Goal: Communication & Community: Answer question/provide support

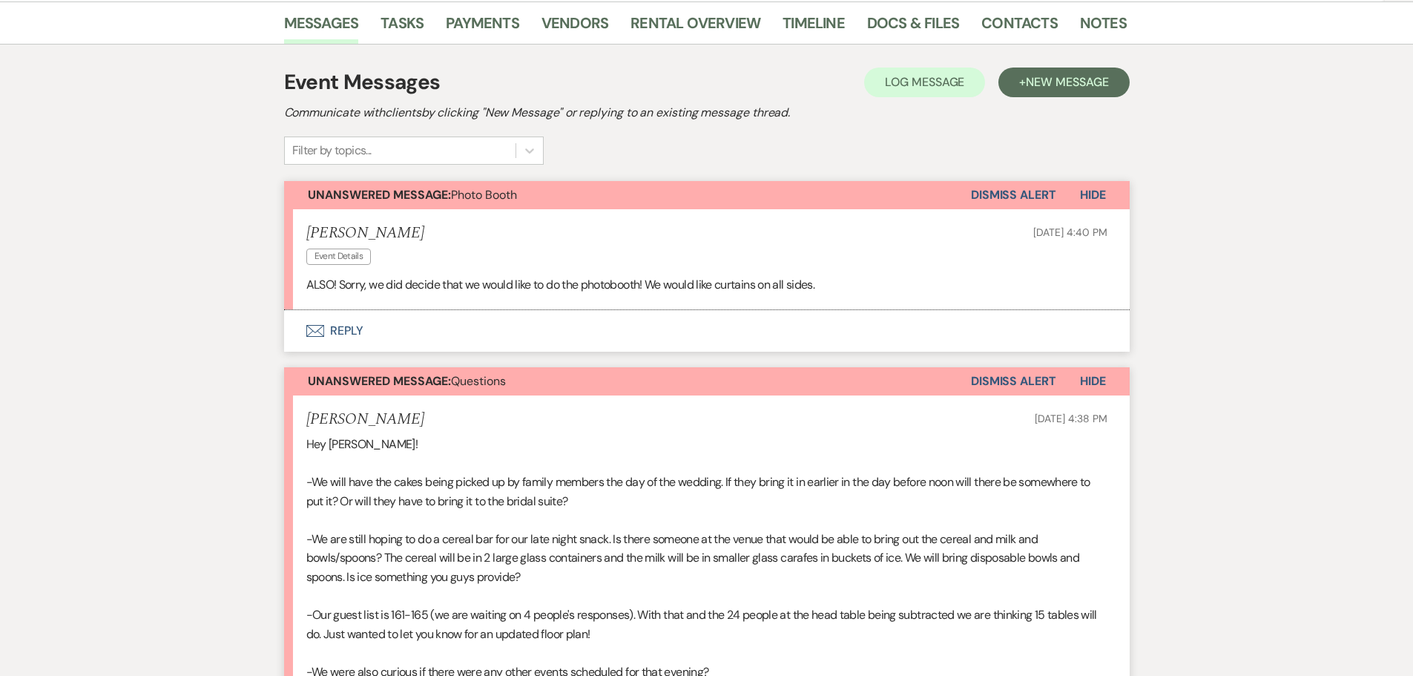
scroll to position [253, 0]
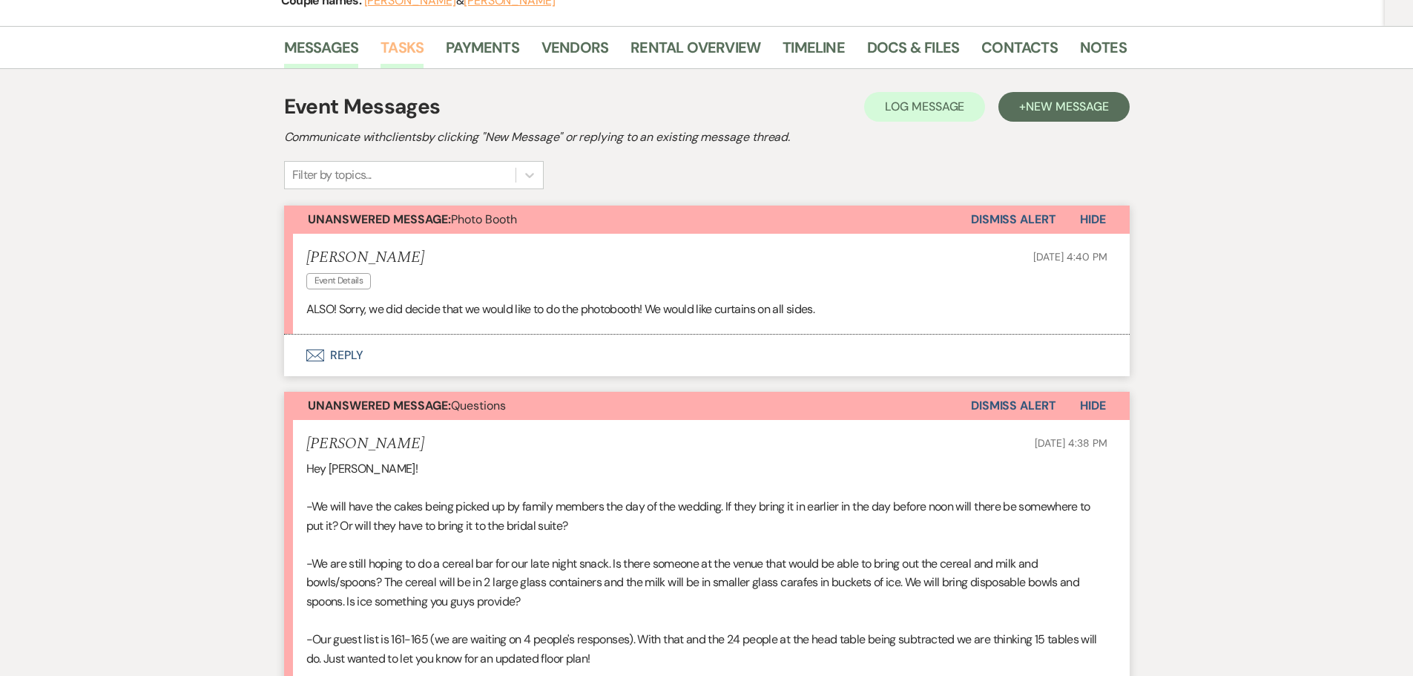
click at [401, 36] on link "Tasks" at bounding box center [402, 52] width 43 height 33
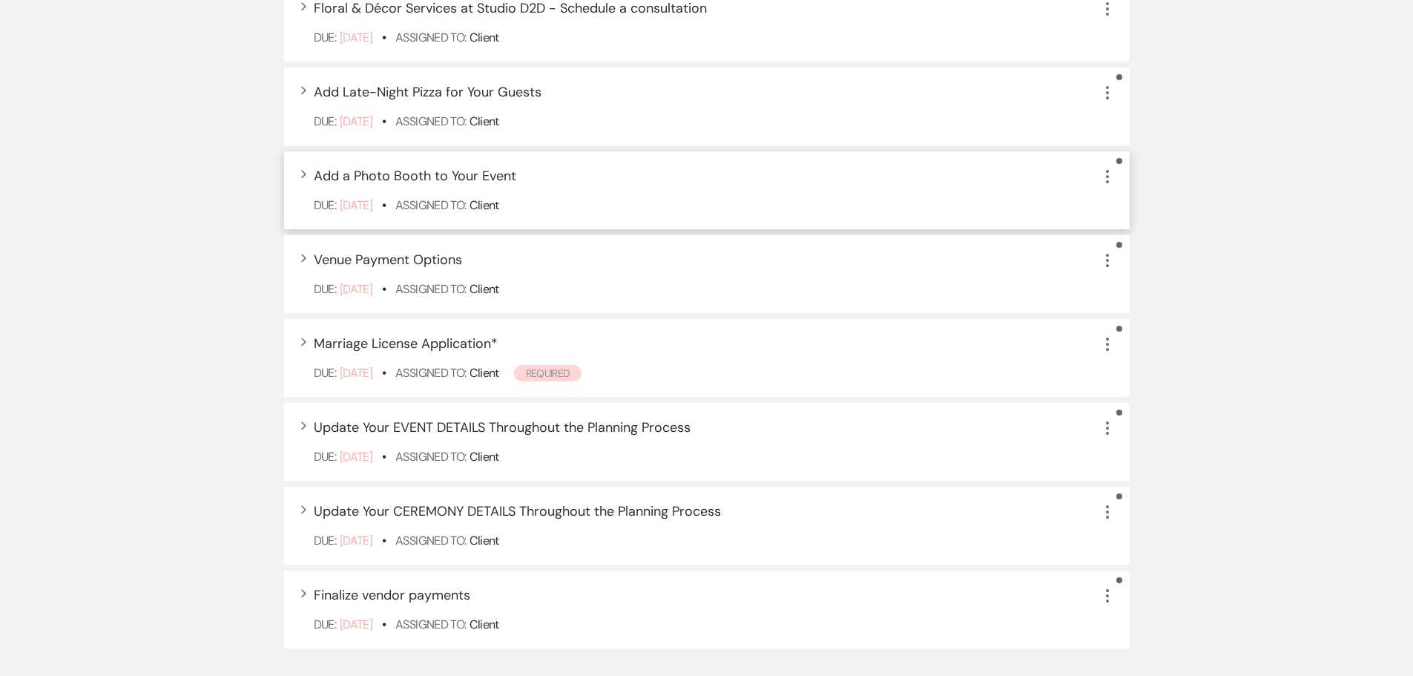
scroll to position [890, 0]
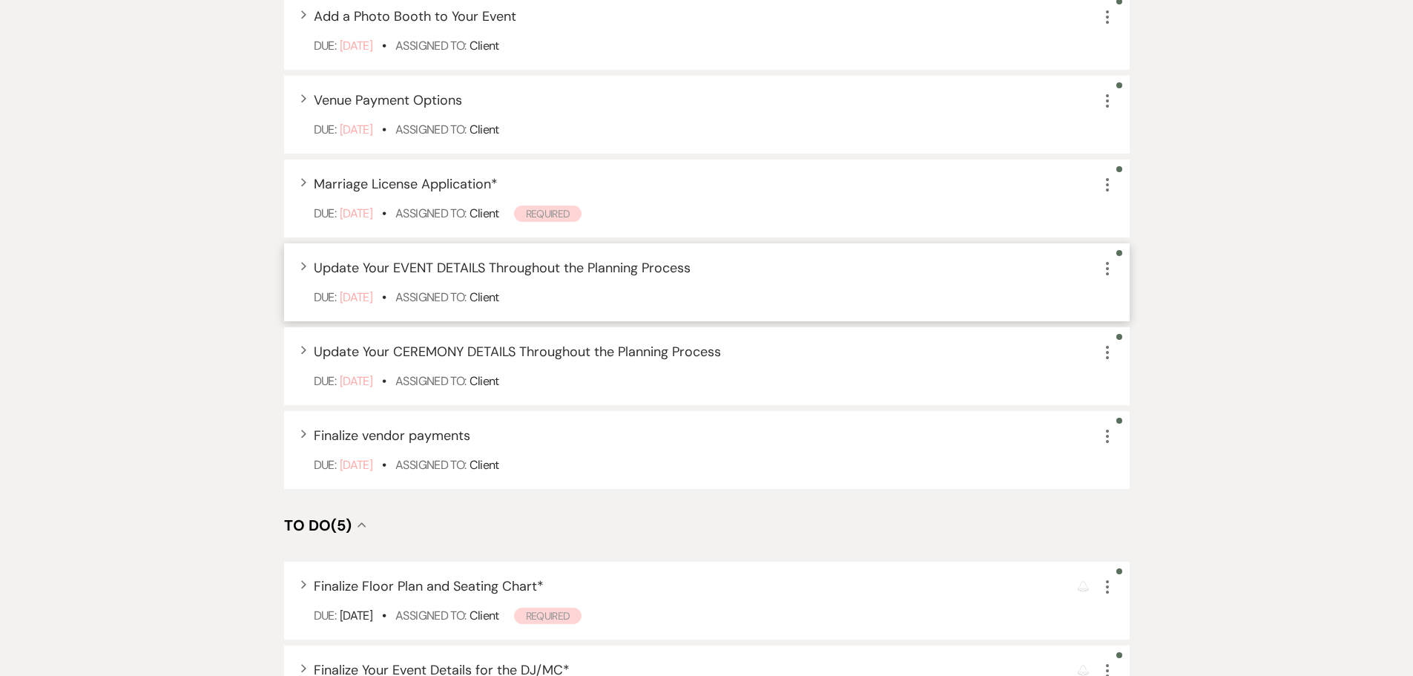
click at [1106, 260] on icon "More" at bounding box center [1108, 269] width 18 height 18
click at [1129, 332] on button "Archive Archive" at bounding box center [1170, 344] width 142 height 24
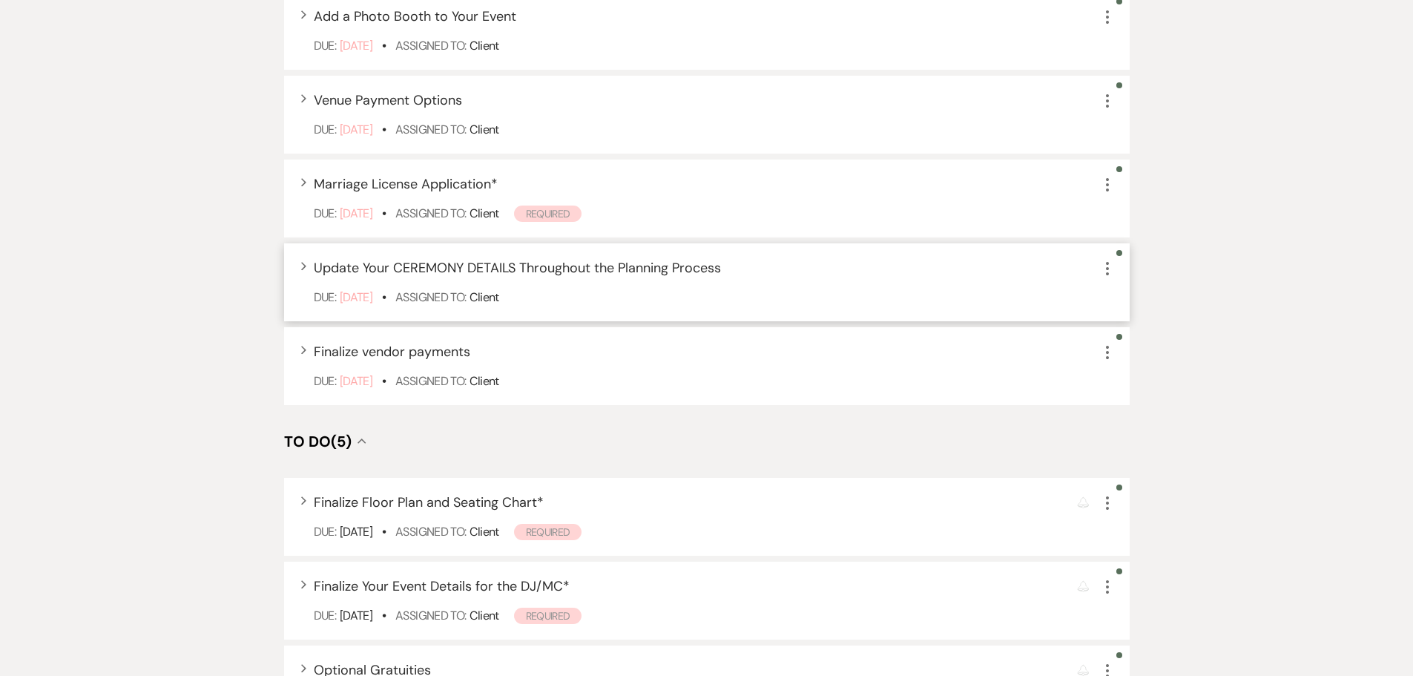
click at [1108, 260] on icon "More" at bounding box center [1108, 269] width 18 height 18
click at [1129, 332] on button "Archive Archive" at bounding box center [1170, 344] width 142 height 24
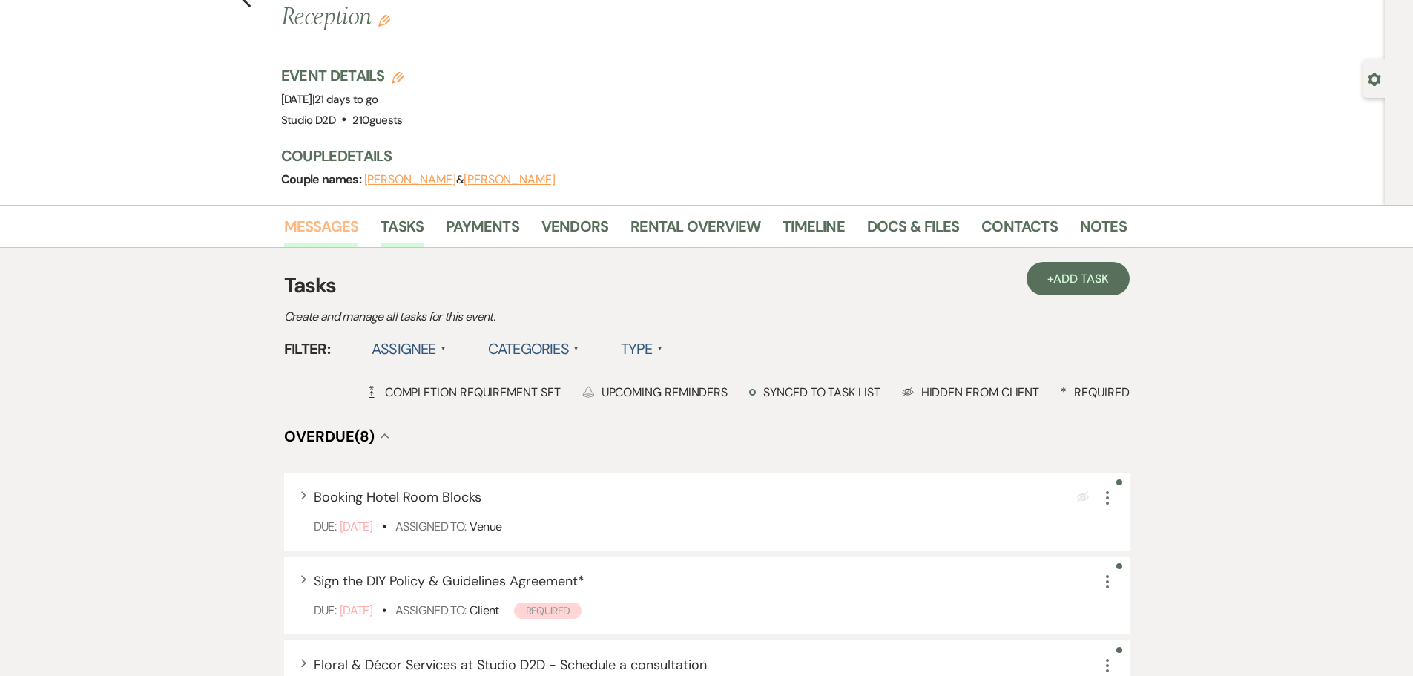
click at [345, 214] on link "Messages" at bounding box center [321, 230] width 75 height 33
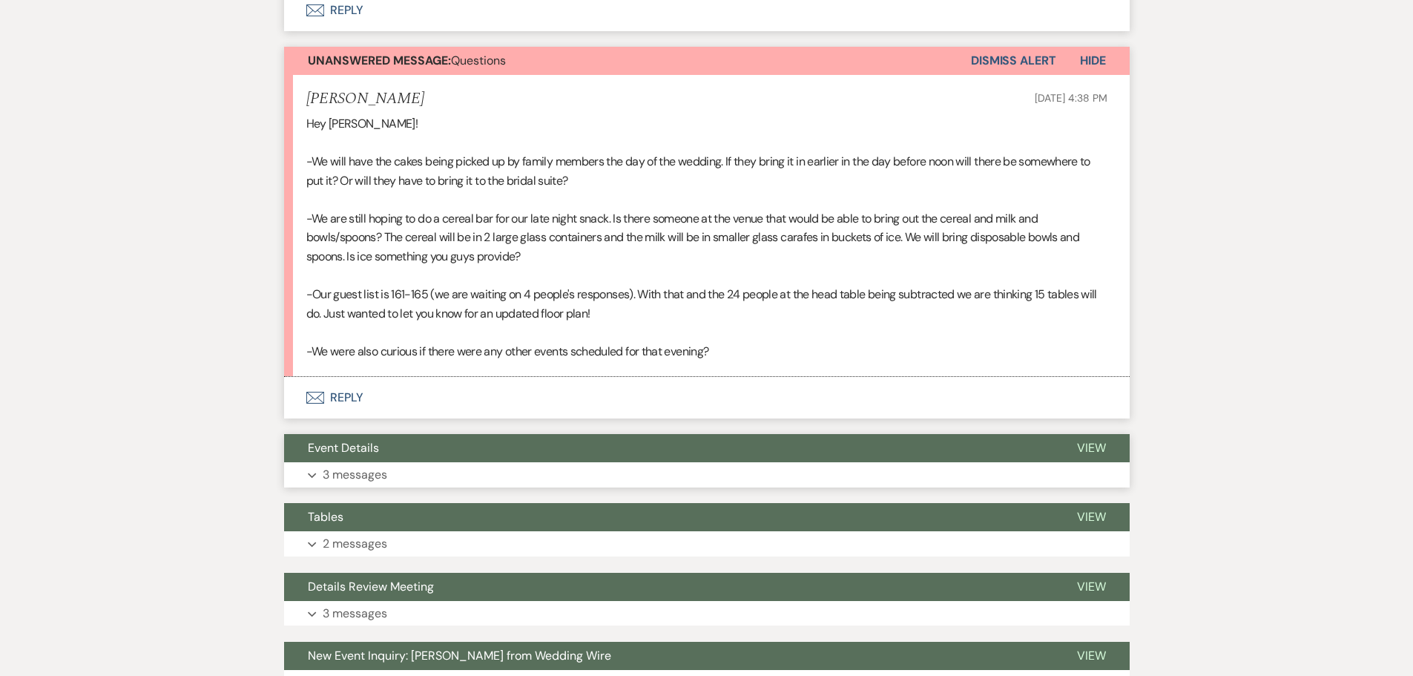
scroll to position [599, 0]
click at [369, 464] on p "3 messages" at bounding box center [355, 473] width 65 height 19
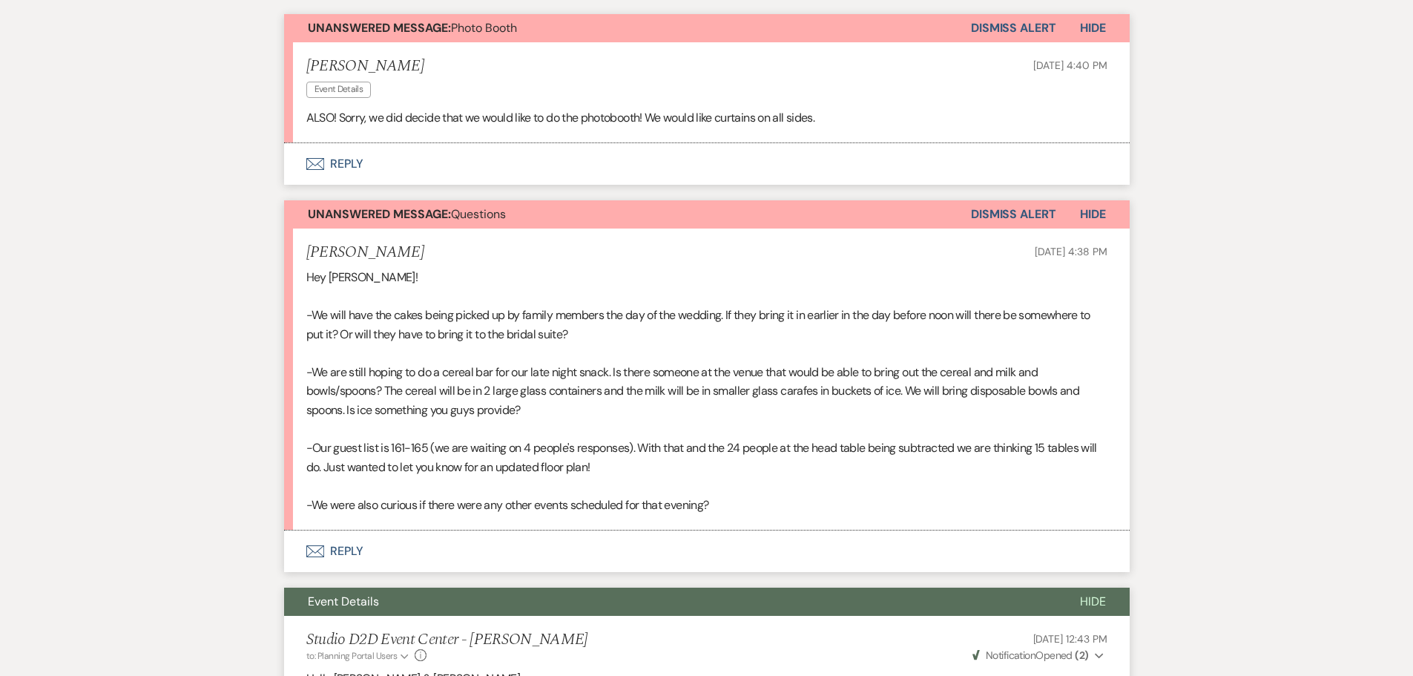
scroll to position [450, 0]
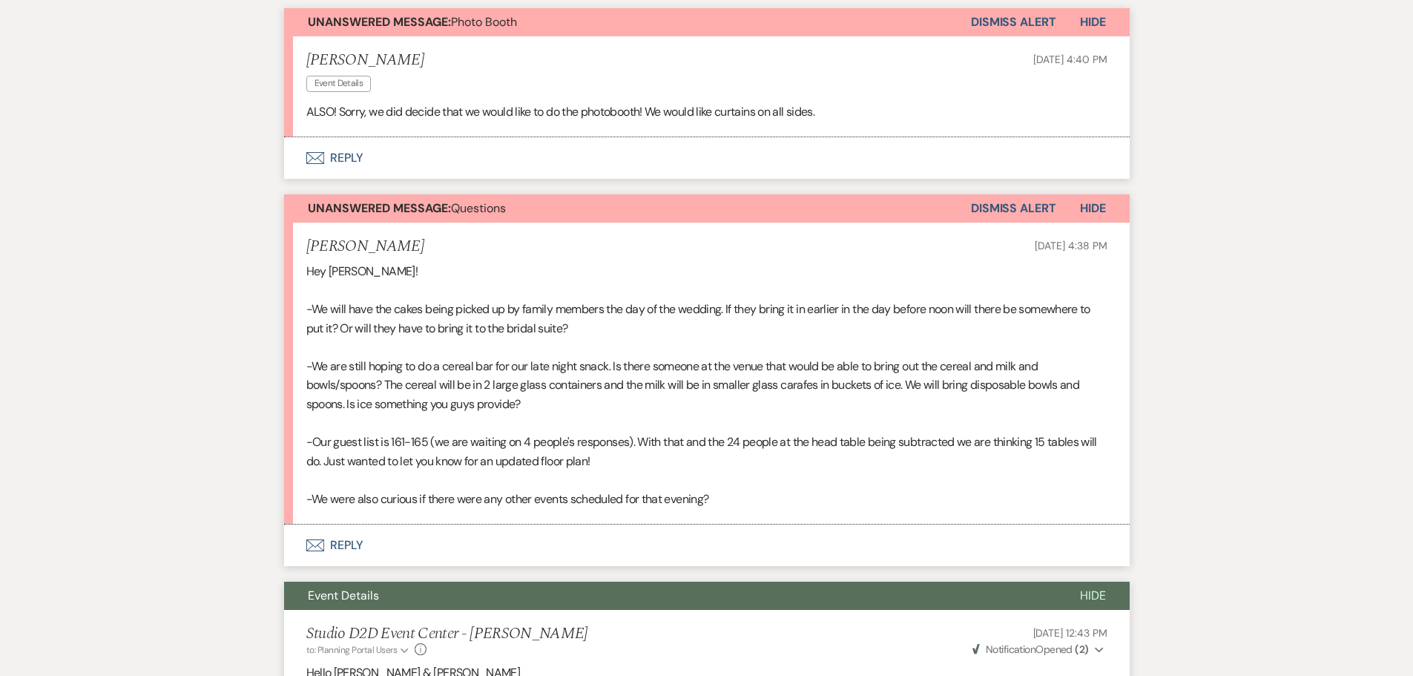
click at [356, 525] on button "Envelope Reply" at bounding box center [707, 546] width 846 height 42
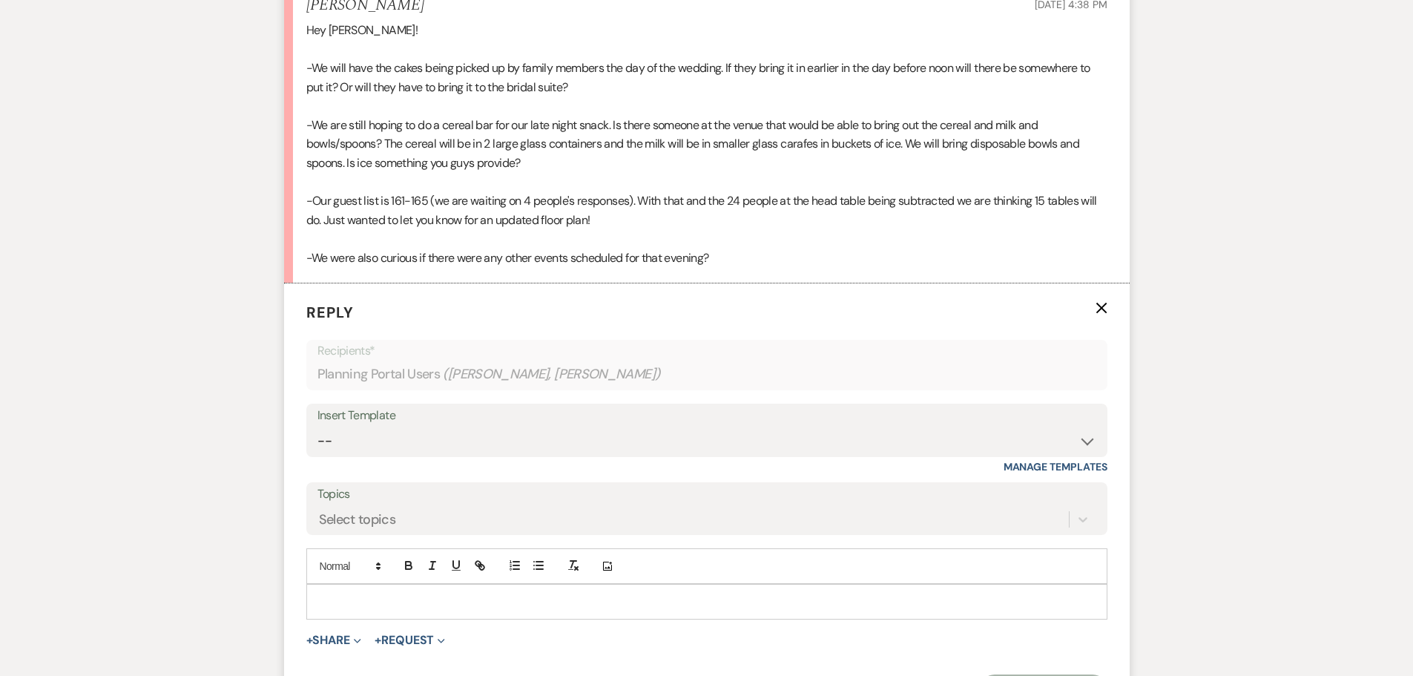
scroll to position [747, 0]
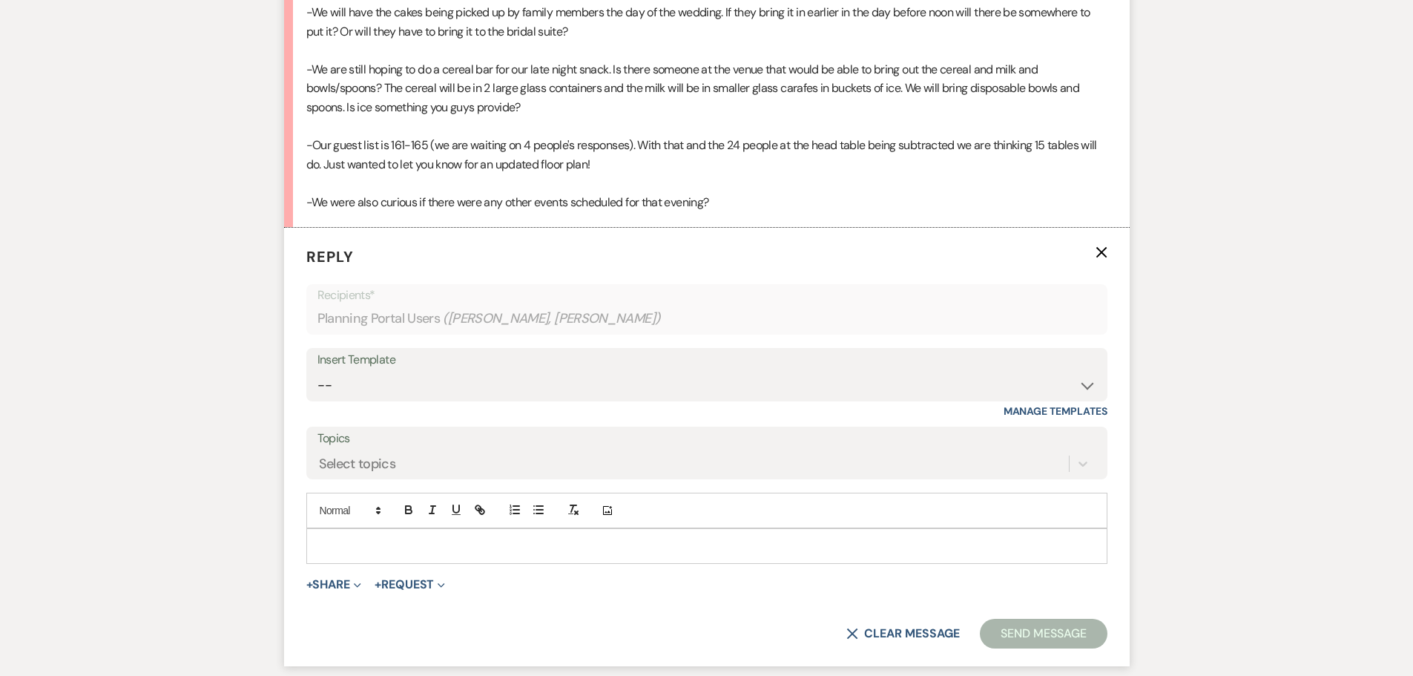
click at [422, 538] on p at bounding box center [707, 546] width 778 height 16
click at [407, 503] on icon "button" at bounding box center [408, 509] width 13 height 13
click at [406, 506] on icon "button" at bounding box center [408, 508] width 5 height 4
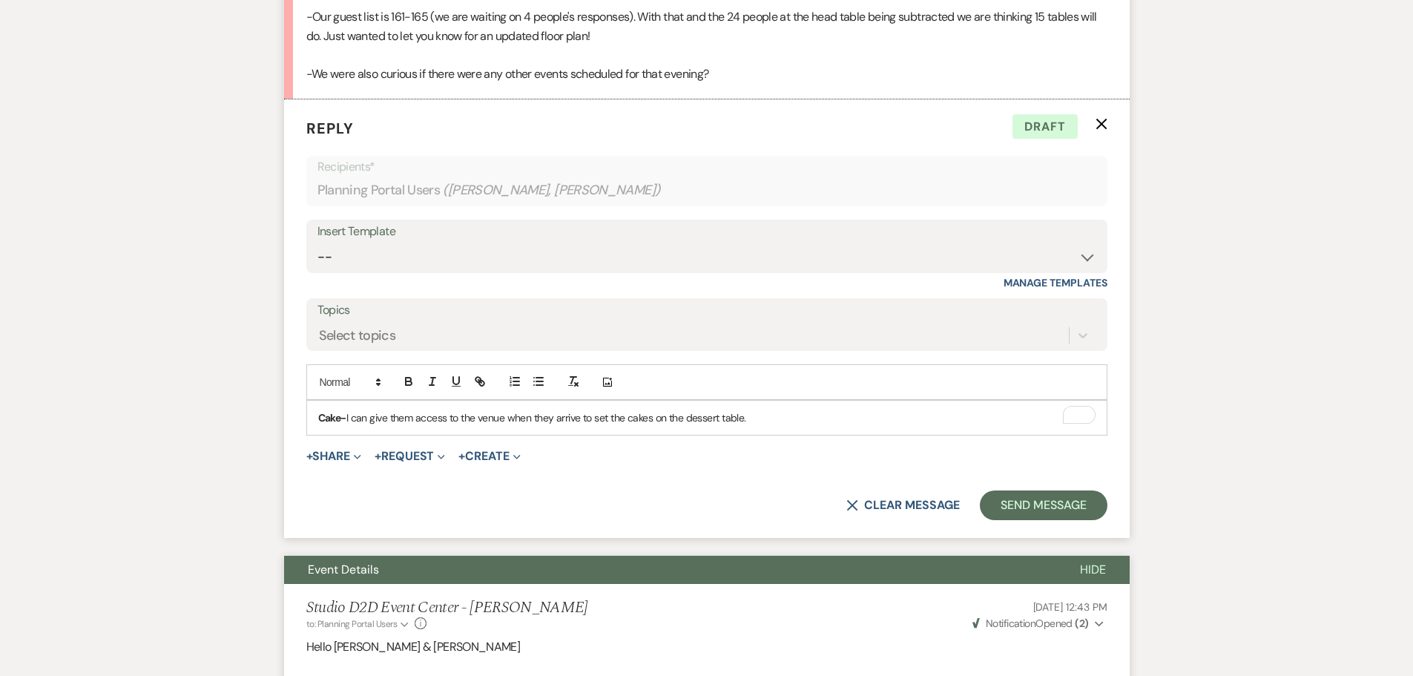
scroll to position [896, 0]
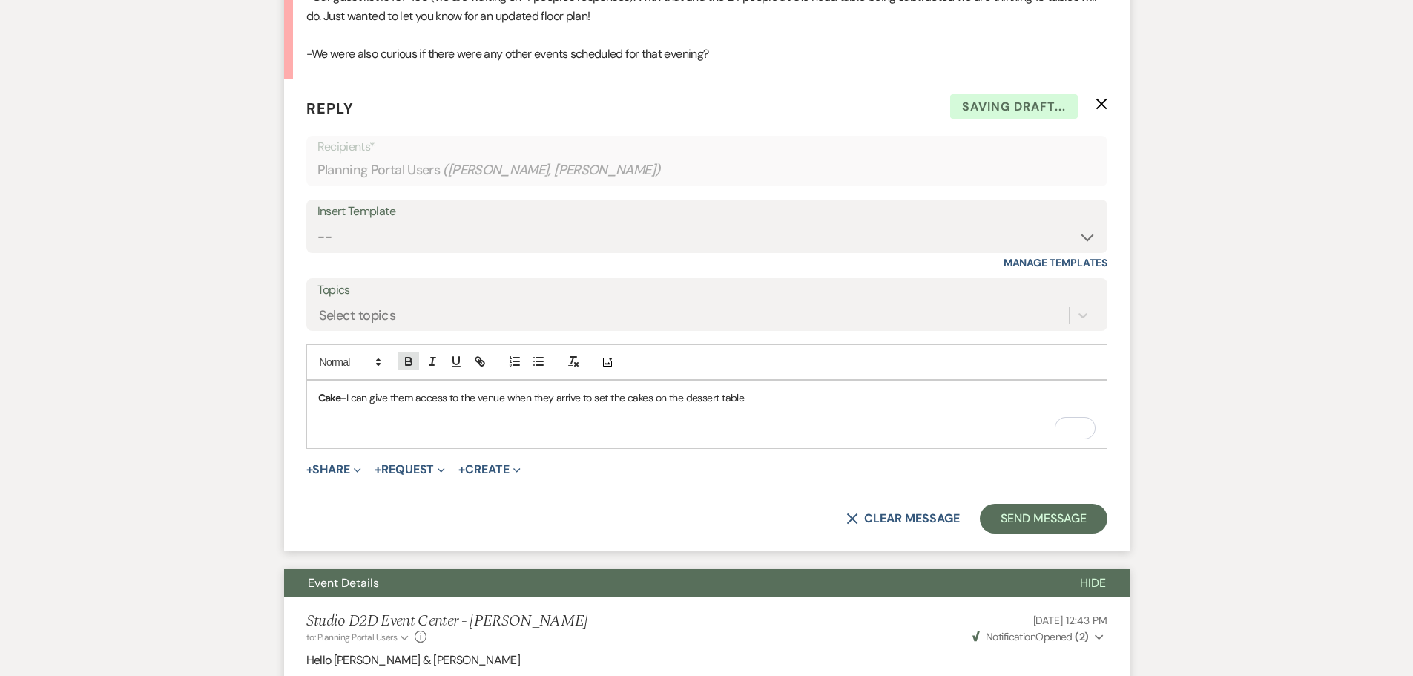
click at [409, 355] on icon "button" at bounding box center [408, 361] width 13 height 13
click at [438, 344] on div "Add Photo" at bounding box center [706, 362] width 801 height 36
click at [425, 423] on p "Cereal Bar -" at bounding box center [707, 431] width 778 height 16
click at [412, 355] on icon "button" at bounding box center [408, 361] width 13 height 13
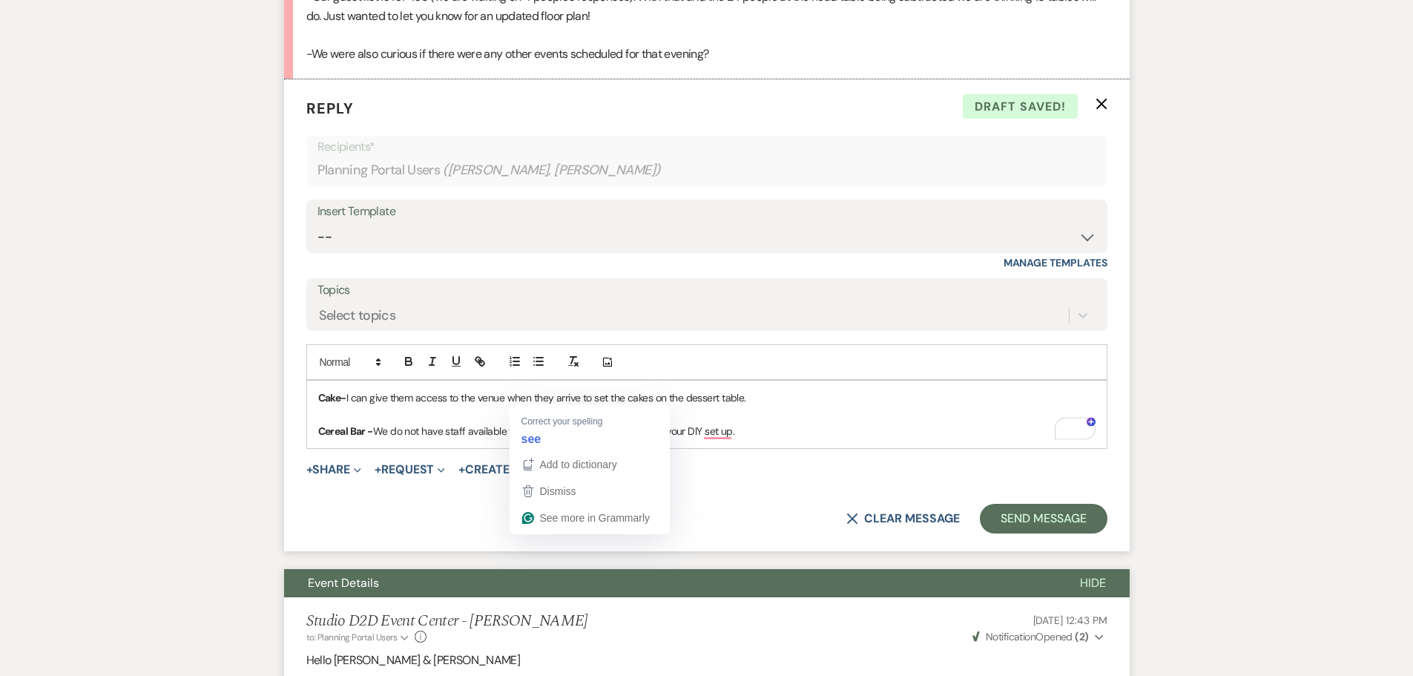
click at [531, 423] on p "Cereal Bar - We do not have staff available to se this up. This would be part o…" at bounding box center [707, 431] width 778 height 16
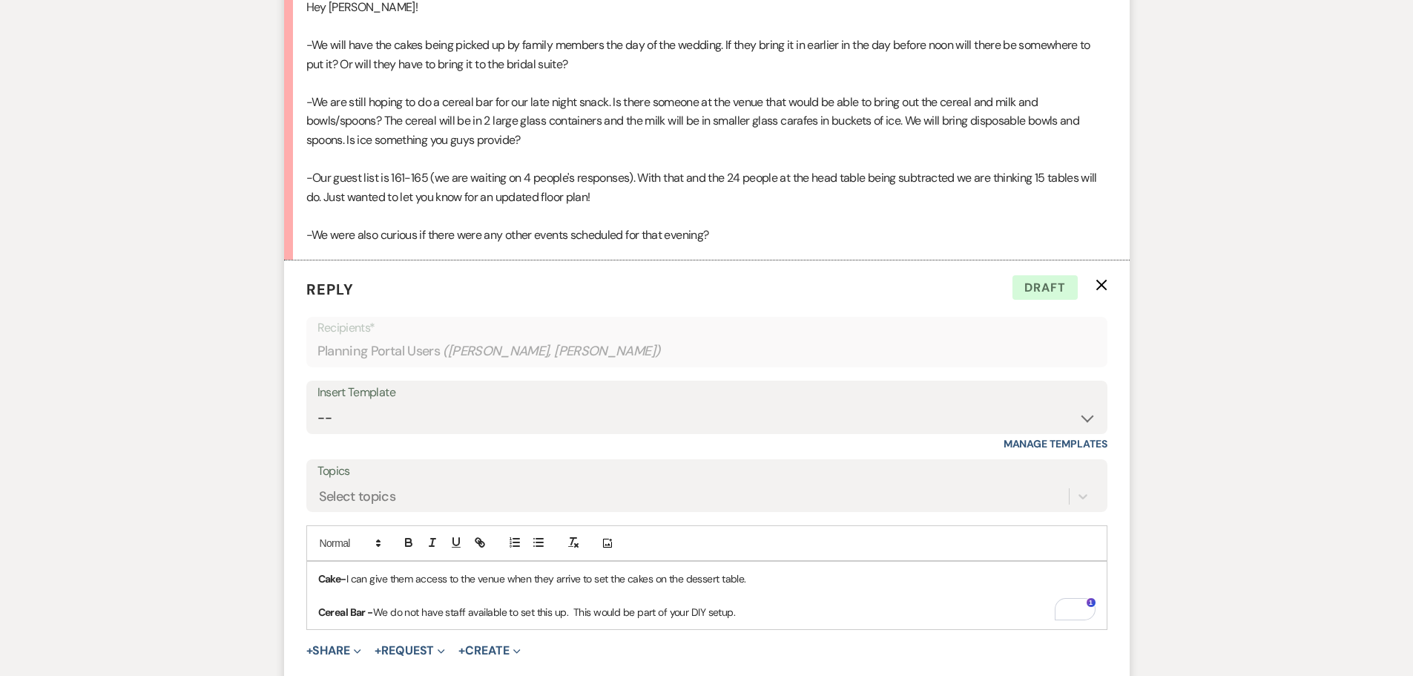
scroll to position [747, 0]
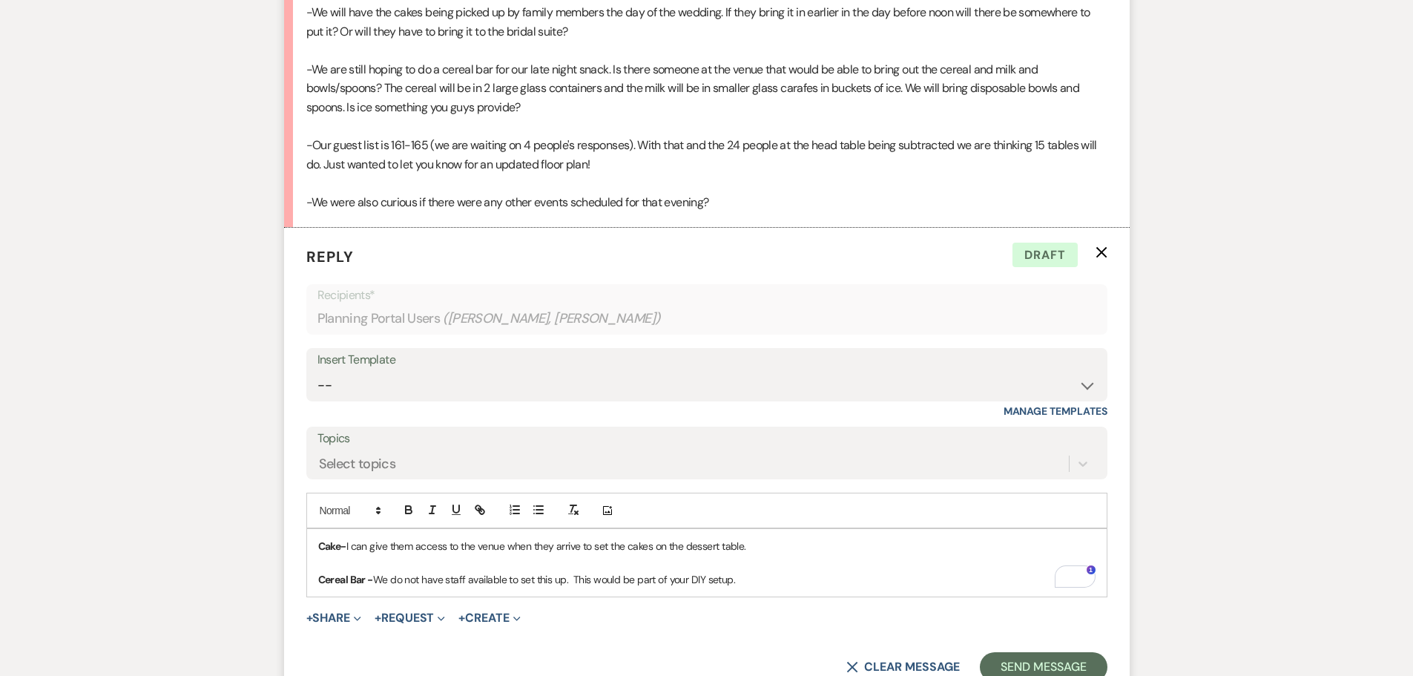
click at [785, 548] on div "Cake- I can give them access to the venue when they arrive to set the cakes on …" at bounding box center [707, 563] width 800 height 68
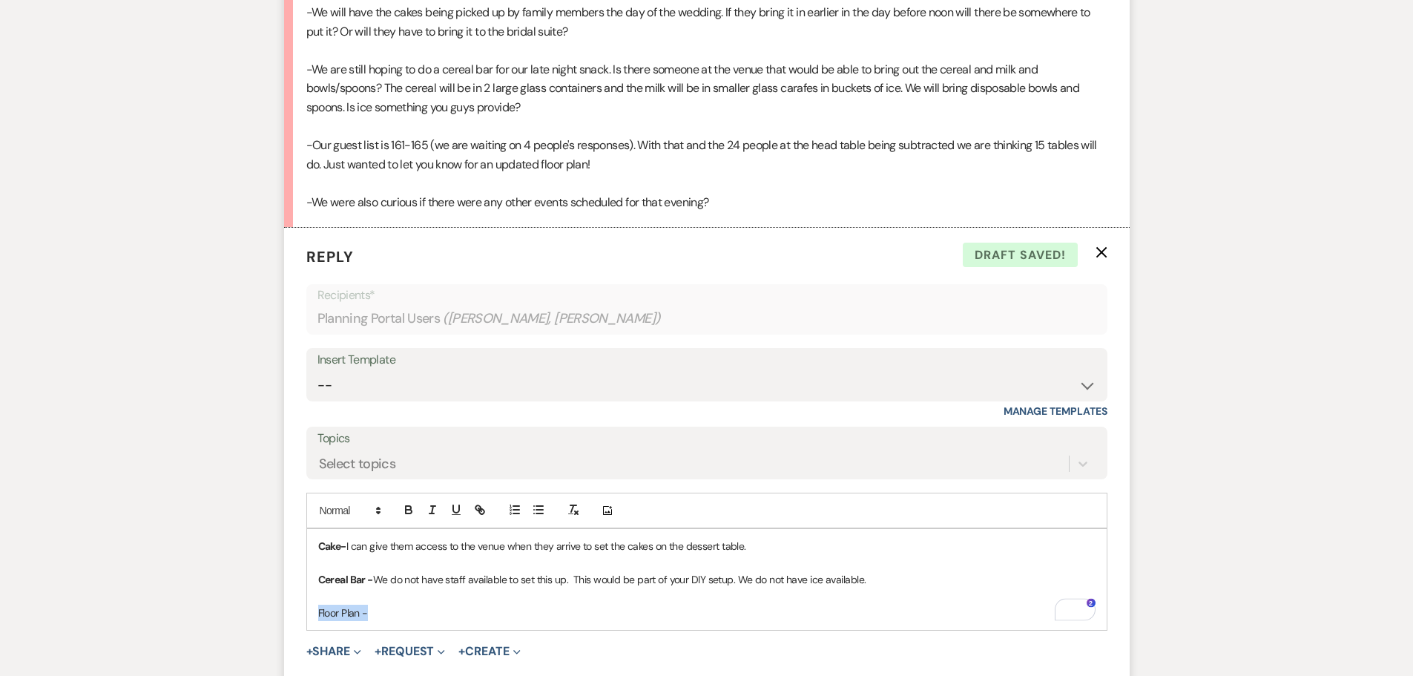
drag, startPoint x: 369, startPoint y: 579, endPoint x: 315, endPoint y: 579, distance: 54.2
click at [315, 579] on div "Cake- I can give them access to the venue when they arrive to set the cakes on …" at bounding box center [707, 579] width 800 height 101
click at [411, 503] on icon "button" at bounding box center [408, 509] width 13 height 13
click at [421, 605] on p "Floor Plan -" at bounding box center [707, 613] width 778 height 16
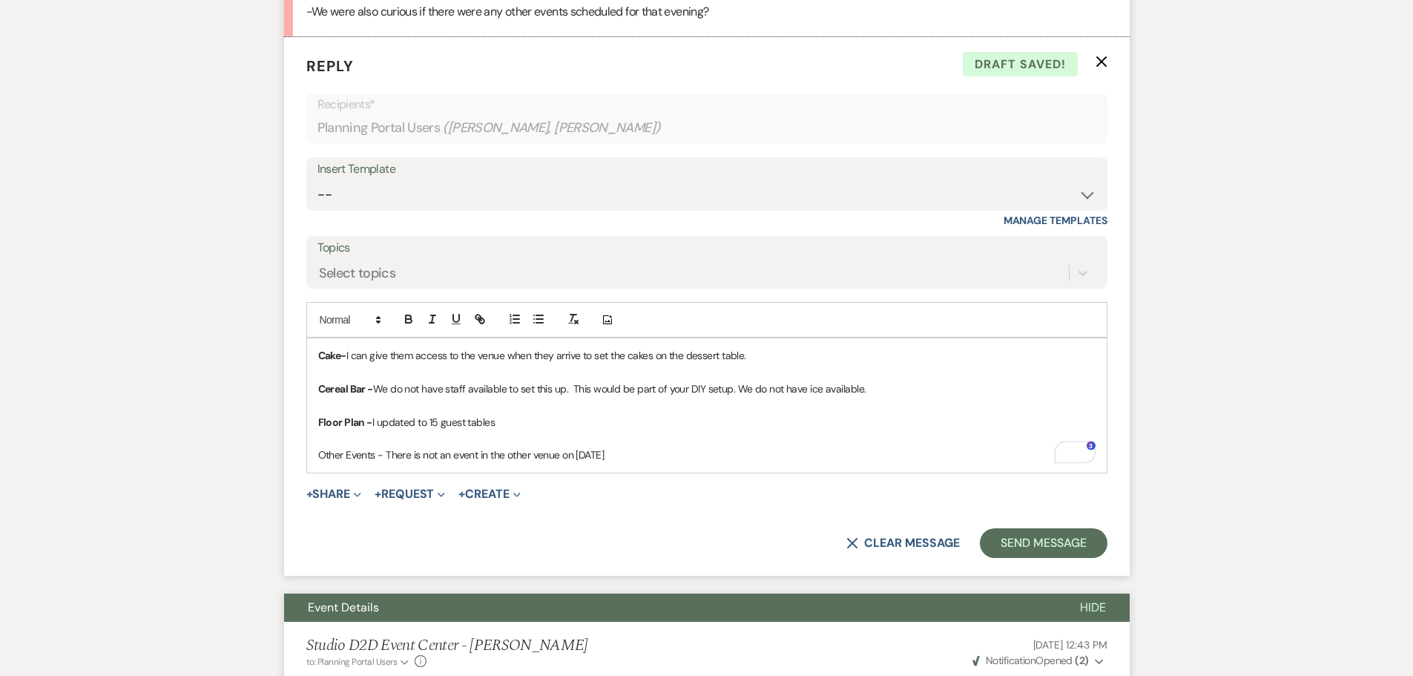
scroll to position [965, 0]
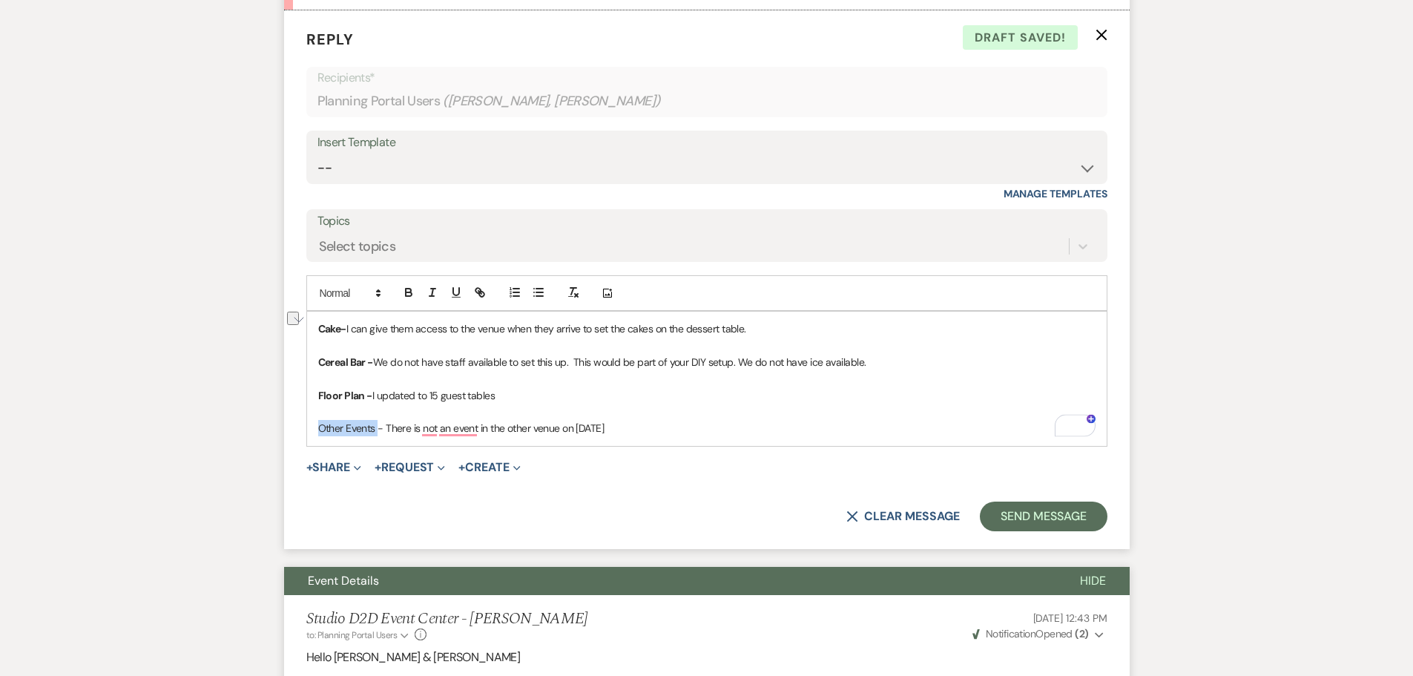
drag, startPoint x: 378, startPoint y: 391, endPoint x: 319, endPoint y: 387, distance: 58.7
click at [319, 420] on p "Other Events - There is not an event in the other venue on [DATE]" at bounding box center [707, 428] width 778 height 16
click at [411, 286] on icon "button" at bounding box center [408, 292] width 13 height 13
click at [644, 420] on p "Other Events - There is not an event in the other venue on [DATE]" at bounding box center [707, 428] width 778 height 16
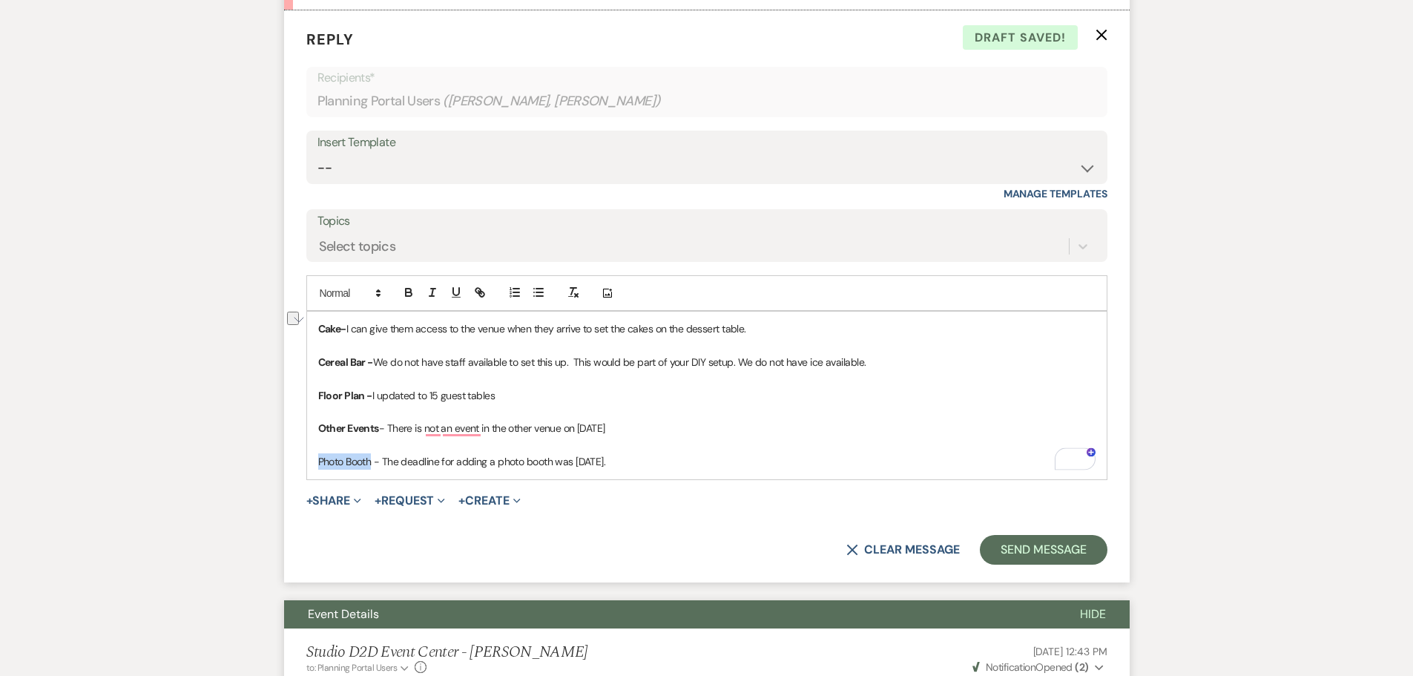
drag, startPoint x: 373, startPoint y: 427, endPoint x: 318, endPoint y: 418, distance: 56.4
click at [318, 453] on p "Photo Booth - The deadline for adding a photo booth was [DATE]." at bounding box center [707, 461] width 778 height 16
click at [407, 286] on icon "button" at bounding box center [408, 292] width 13 height 13
click at [653, 453] on p "Photo Booth - The deadline for adding a photo booth was [DATE]." at bounding box center [707, 461] width 778 height 16
drag, startPoint x: 318, startPoint y: 292, endPoint x: 666, endPoint y: 421, distance: 371.9
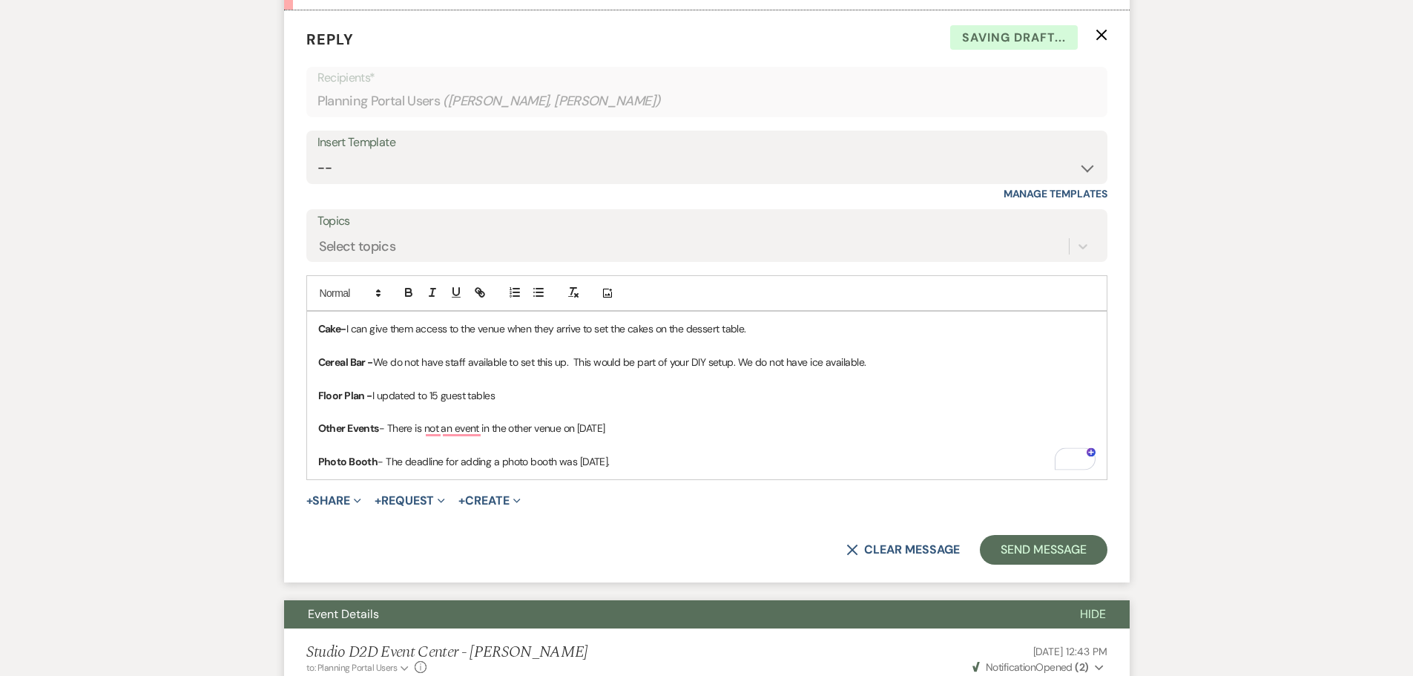
click at [666, 421] on div "Cake- I can give them access to the venue when they arrive to set the cakes on …" at bounding box center [707, 396] width 800 height 168
copy div "Cake- I can give them access to the venue when they arrive to set the cakes on …"
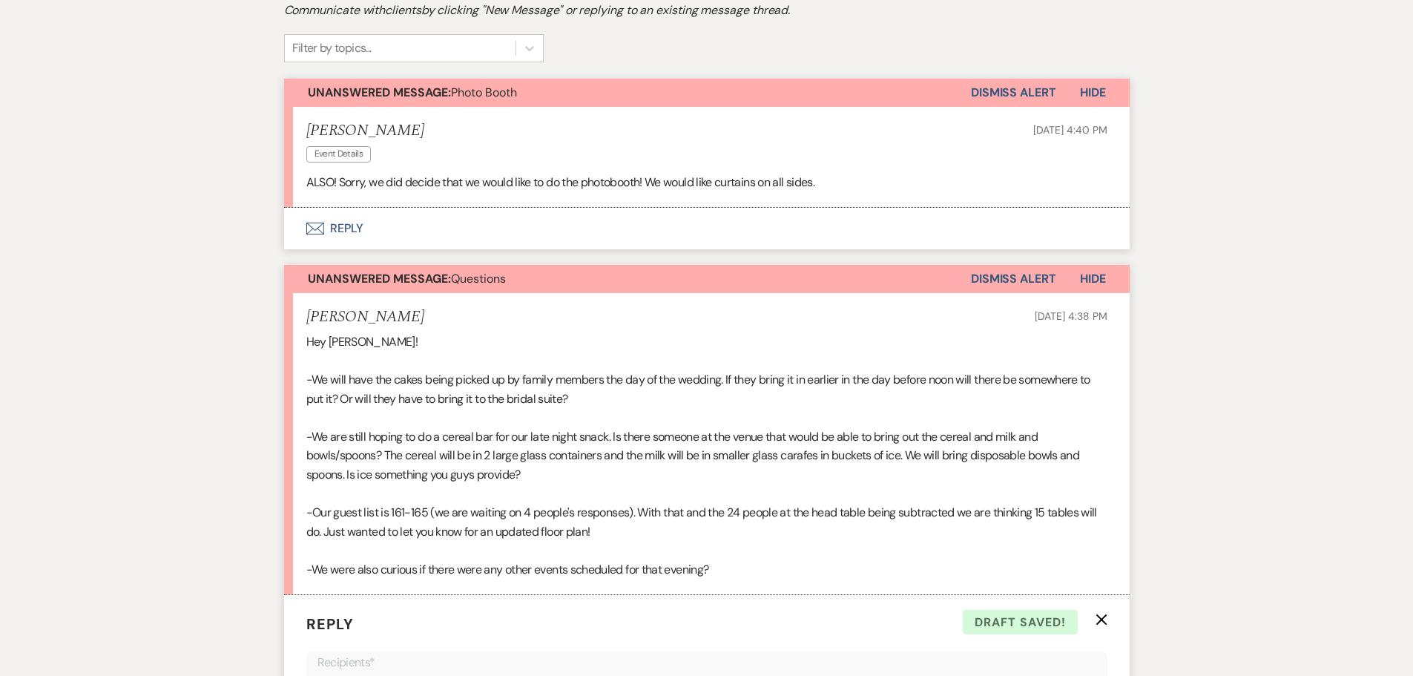
scroll to position [371, 0]
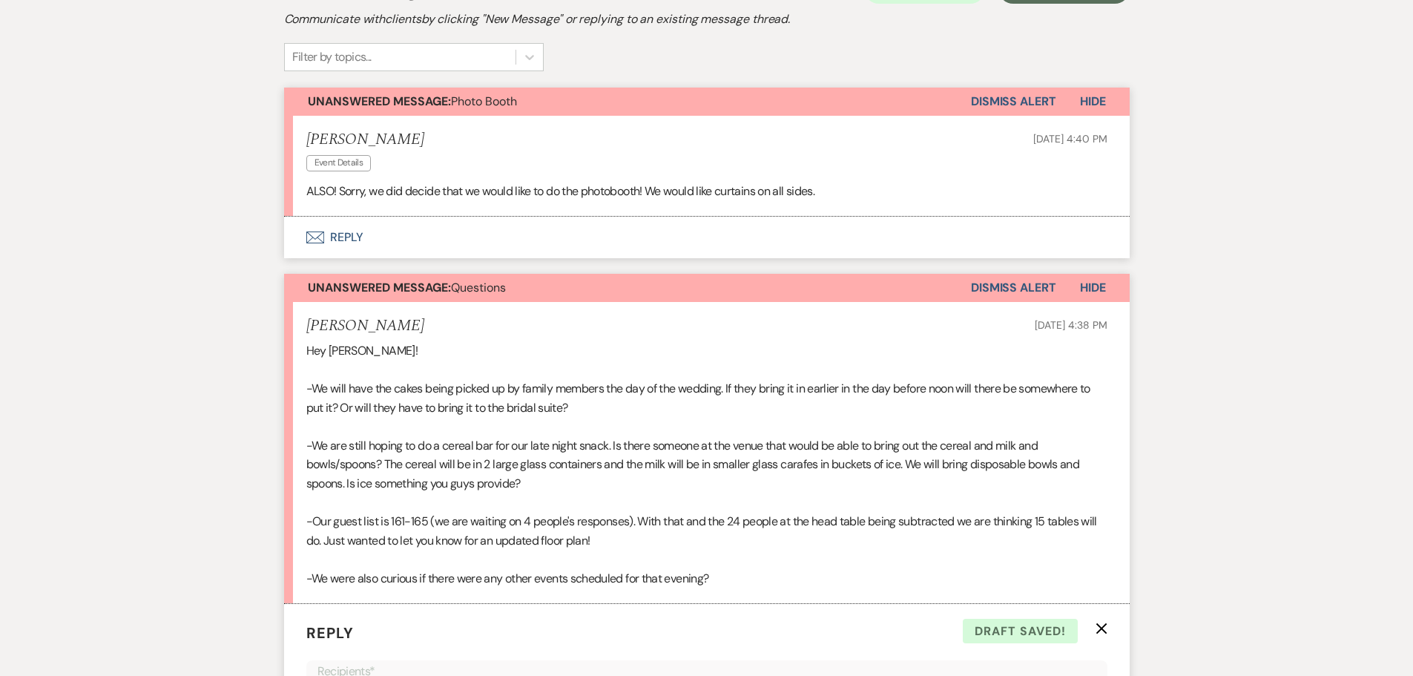
click at [992, 88] on button "Dismiss Alert" at bounding box center [1013, 102] width 85 height 28
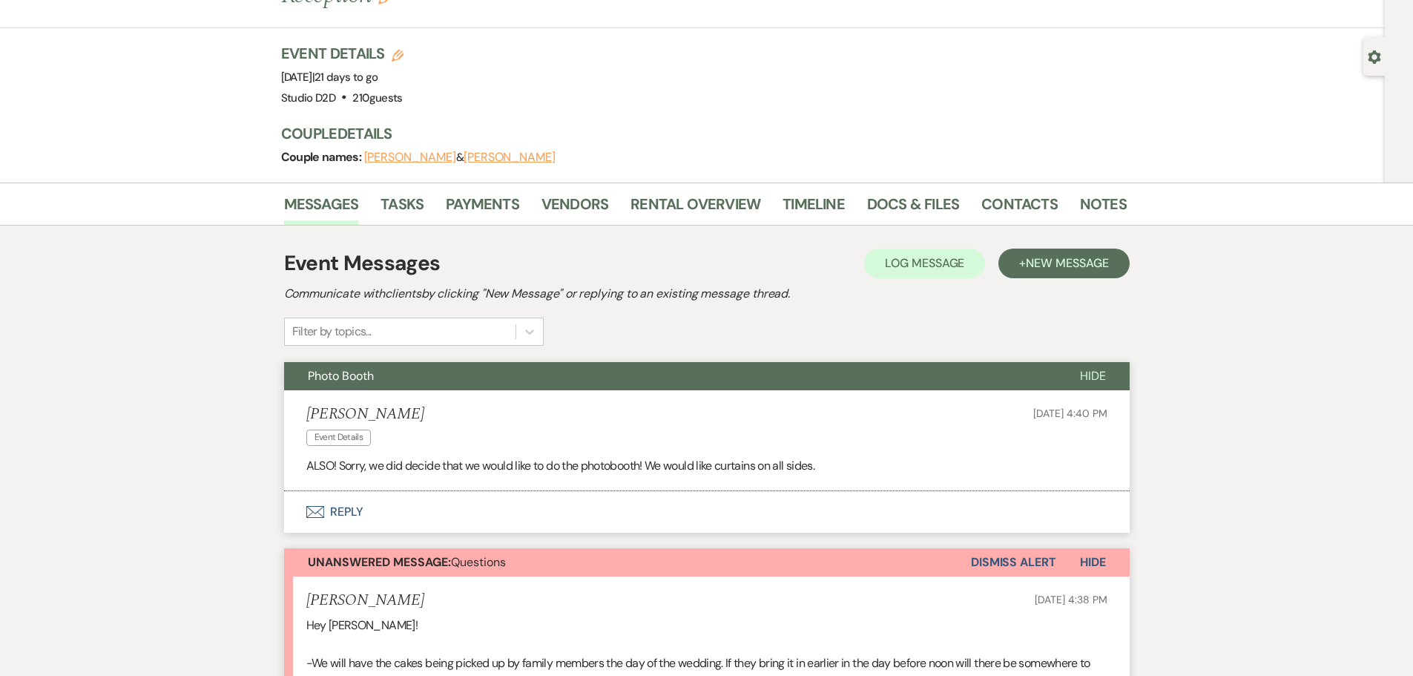
scroll to position [74, 0]
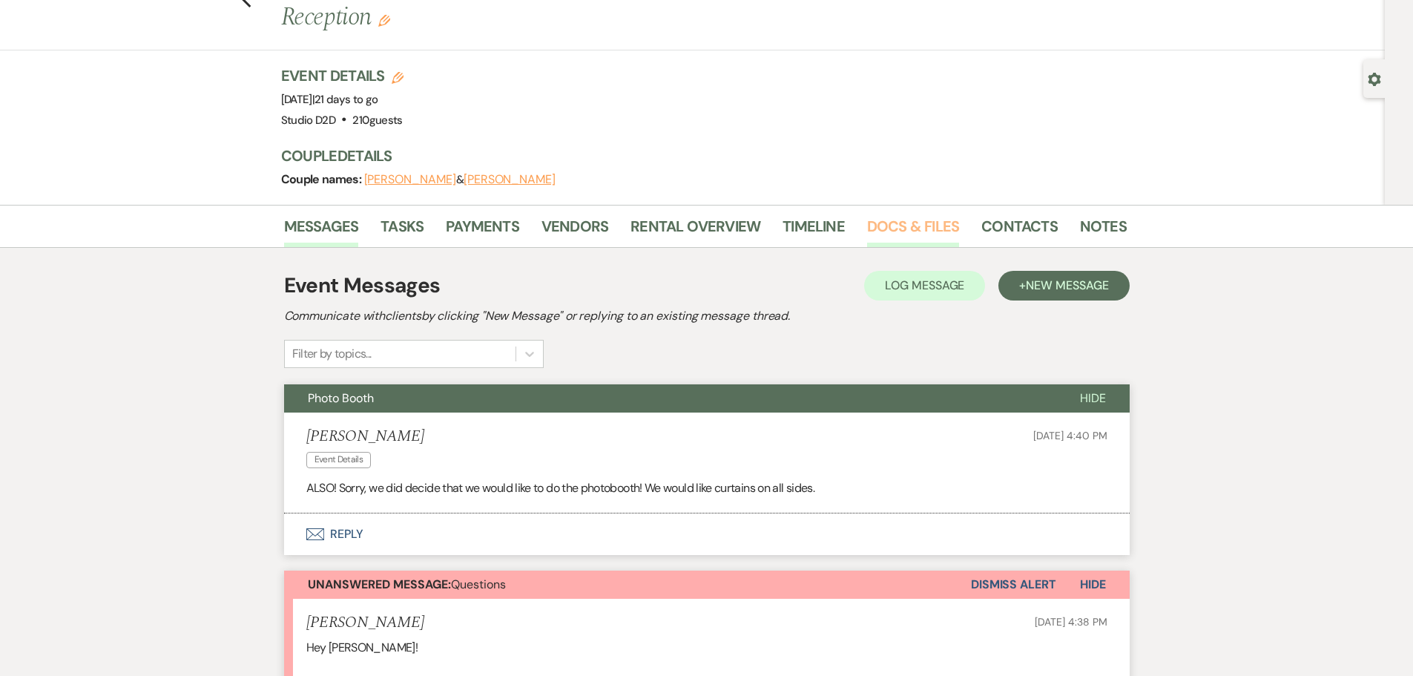
click at [889, 214] on link "Docs & Files" at bounding box center [913, 230] width 92 height 33
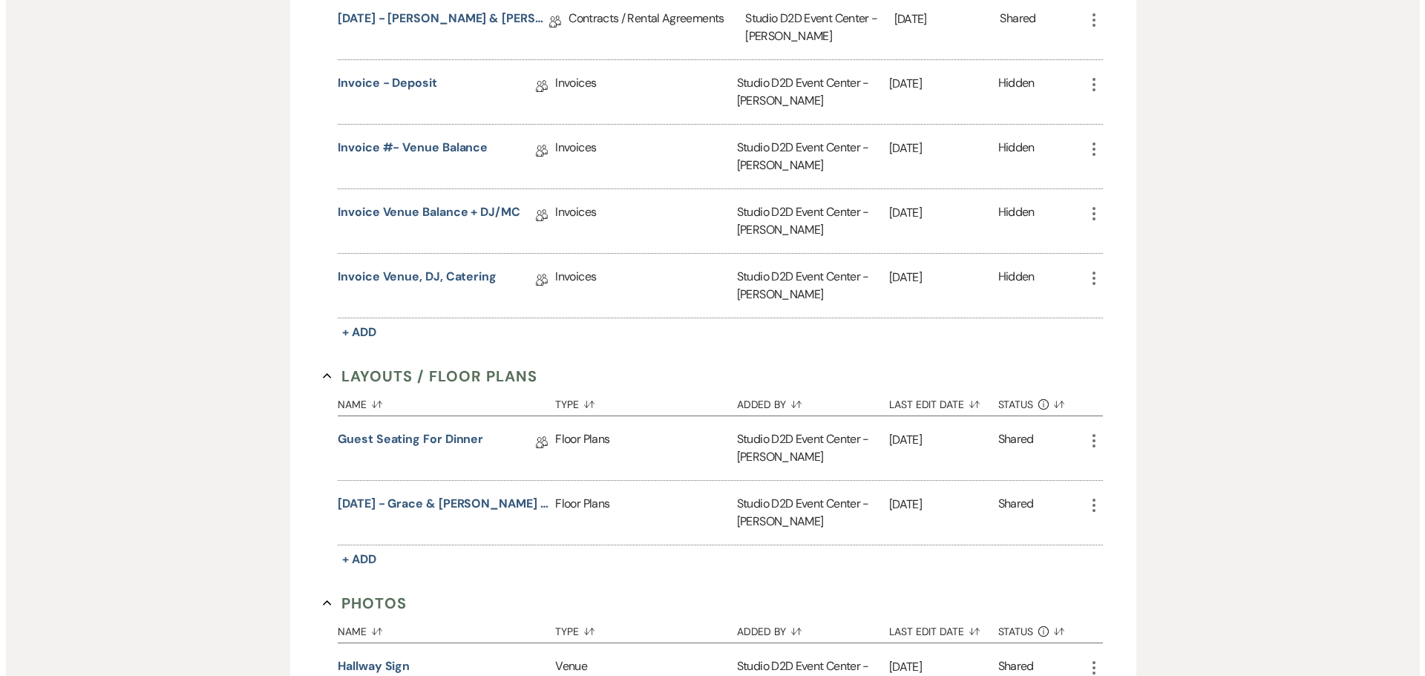
scroll to position [594, 0]
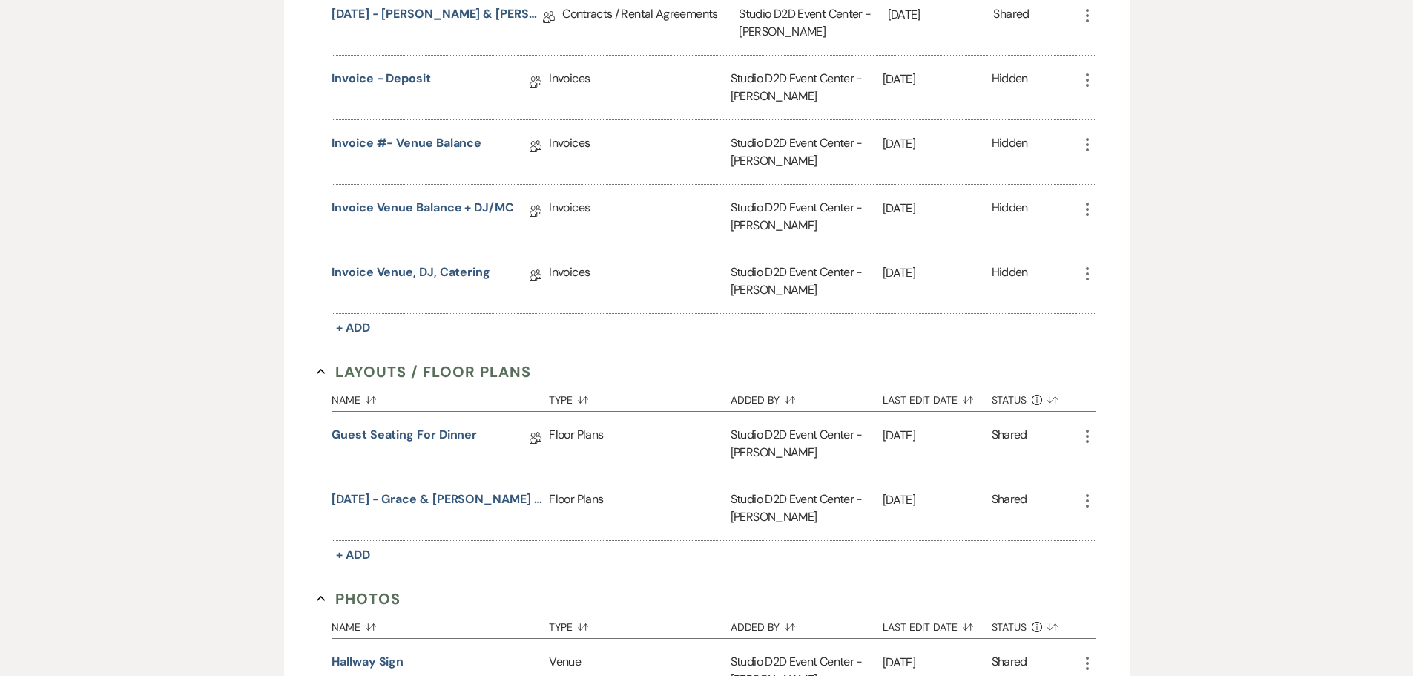
click at [1087, 494] on use "button" at bounding box center [1087, 500] width 3 height 13
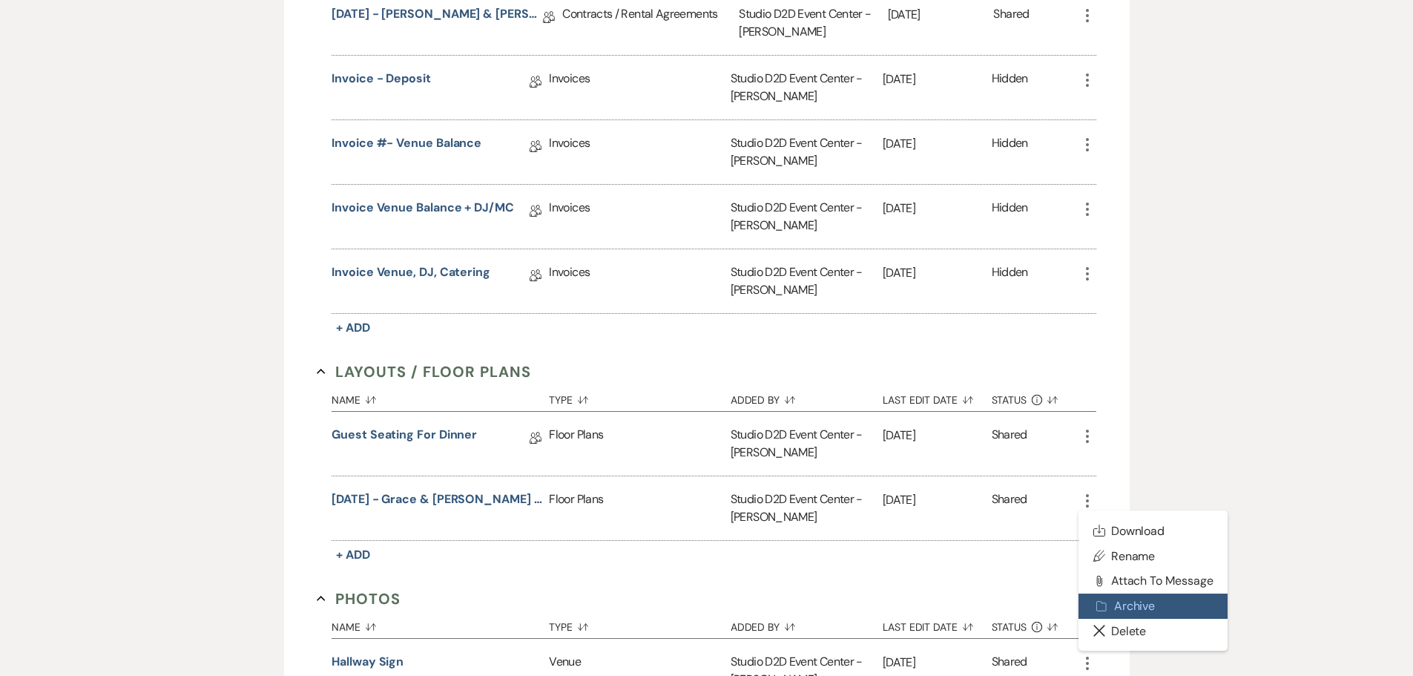
click at [1119, 594] on button "Archive Archive" at bounding box center [1154, 606] width 150 height 25
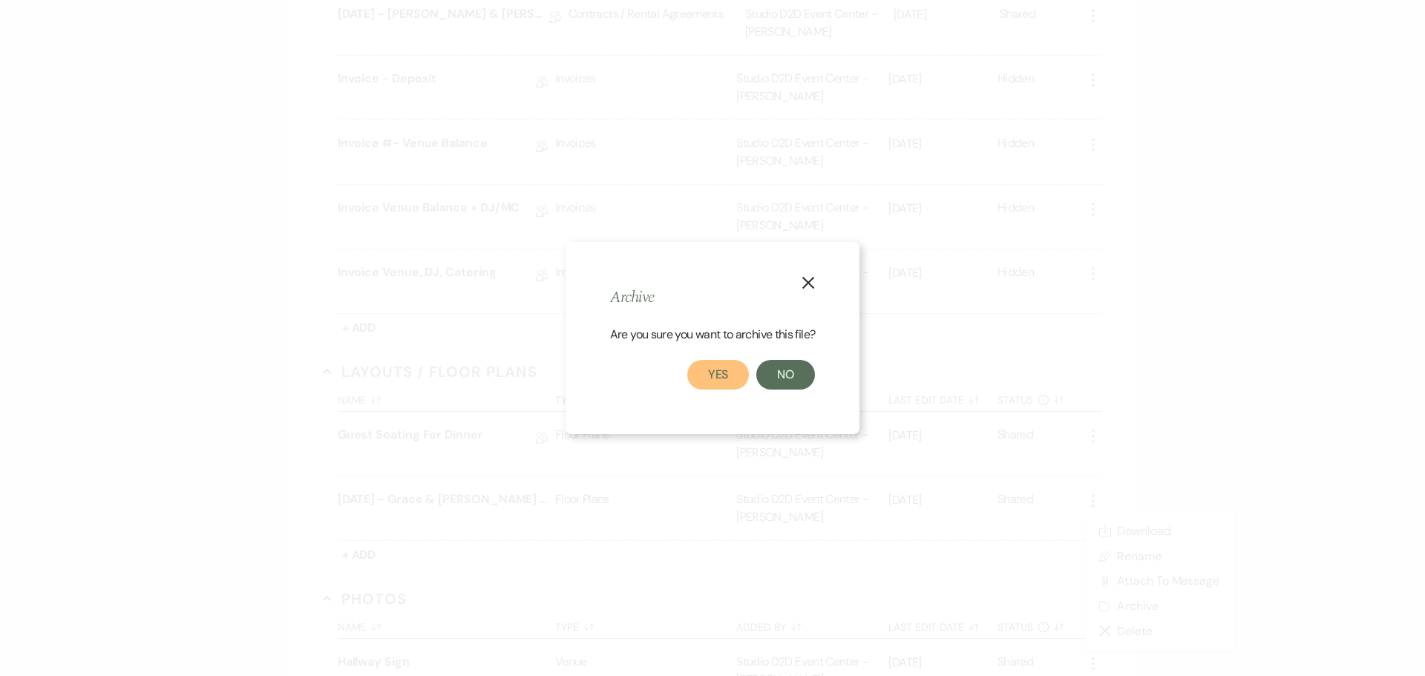
click at [734, 379] on button "Yes" at bounding box center [718, 375] width 62 height 30
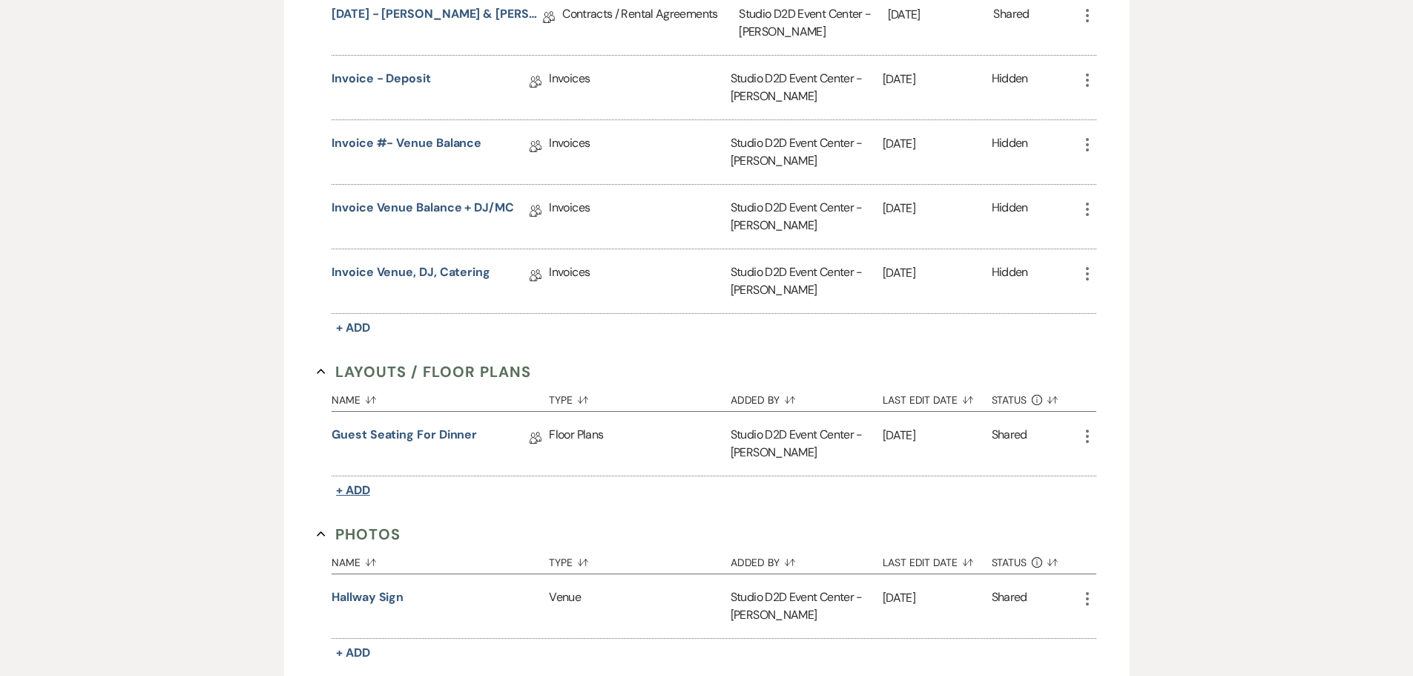
click at [361, 482] on span "+ Add" at bounding box center [353, 490] width 34 height 16
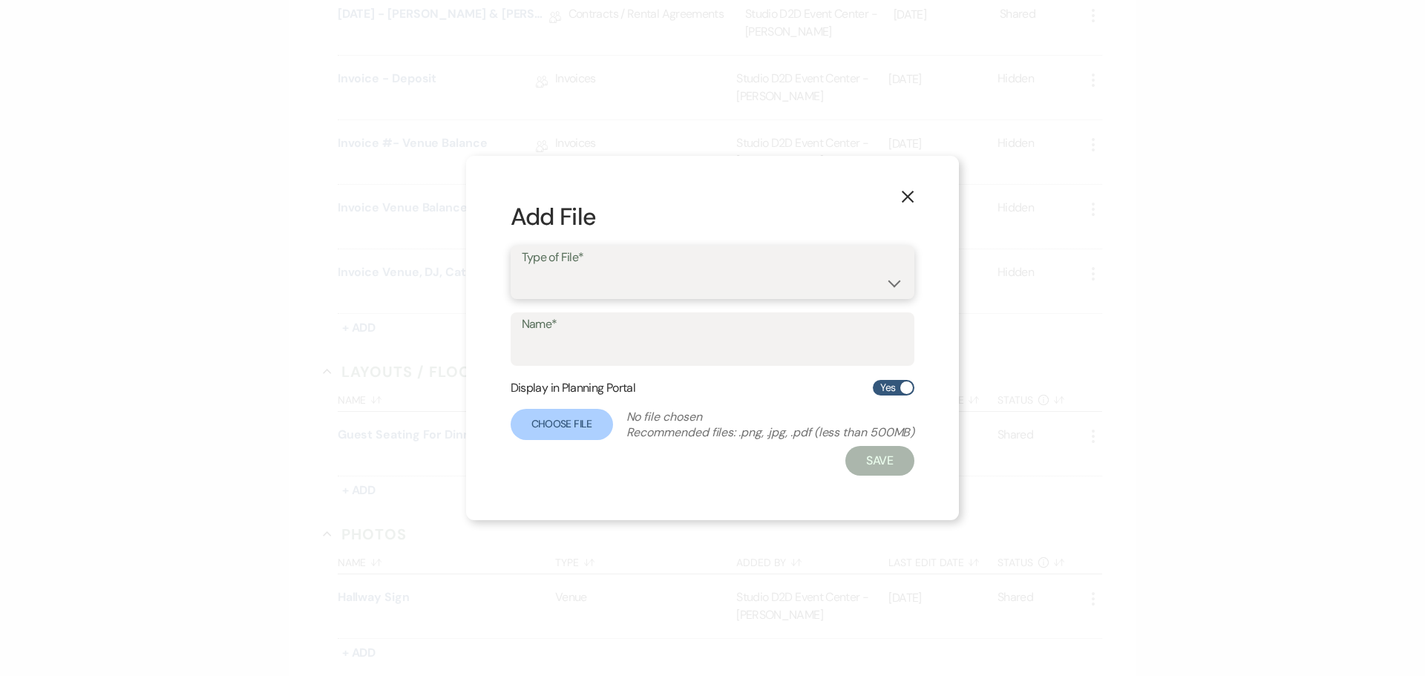
click at [549, 287] on select "Event Maps Floor Plans Rain Plan Seating Charts Venue Layout" at bounding box center [713, 283] width 382 height 29
select select "24"
click at [522, 269] on select "Event Maps Floor Plans Rain Plan Seating Charts Venue Layout" at bounding box center [713, 283] width 382 height 29
click at [572, 342] on input "Name*" at bounding box center [713, 349] width 382 height 29
paste input "Here are a few updates for you: Cake: I can give your vendor access when they a…"
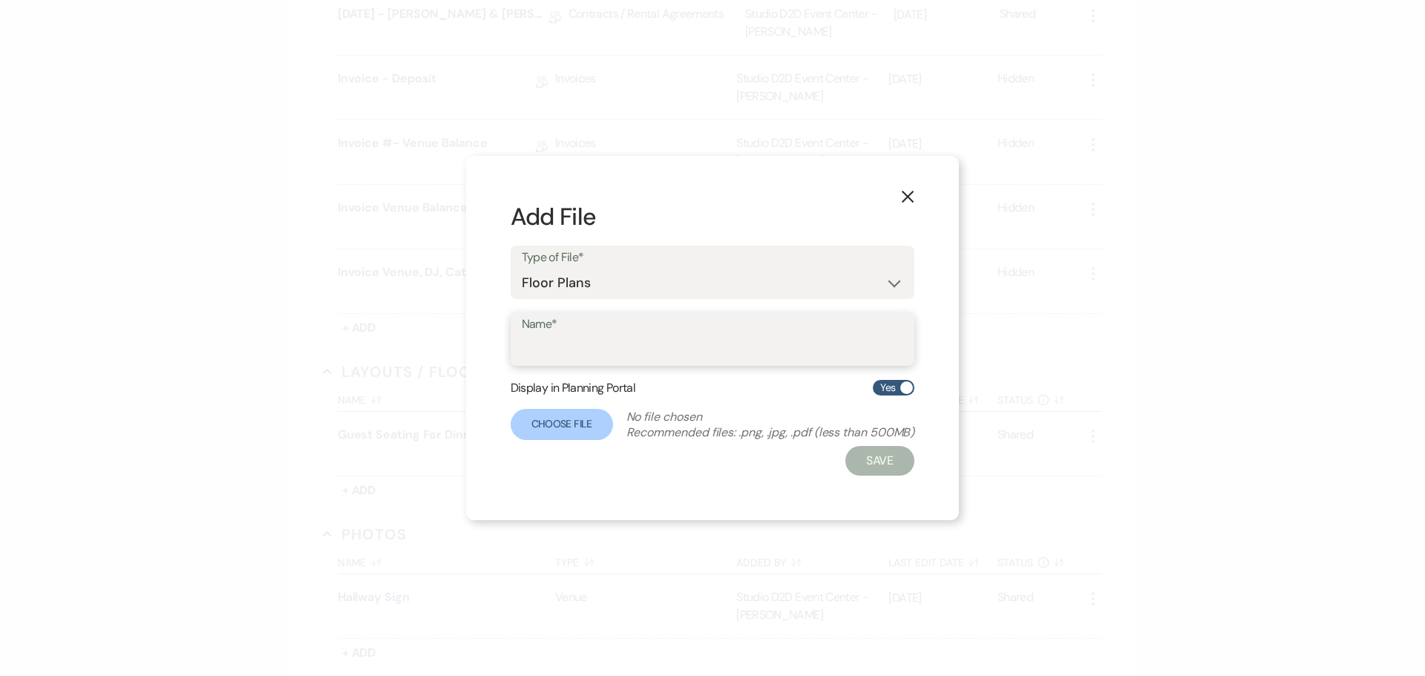
type input "Here are a few updates for you: Cake: I can give your vendor access when they a…"
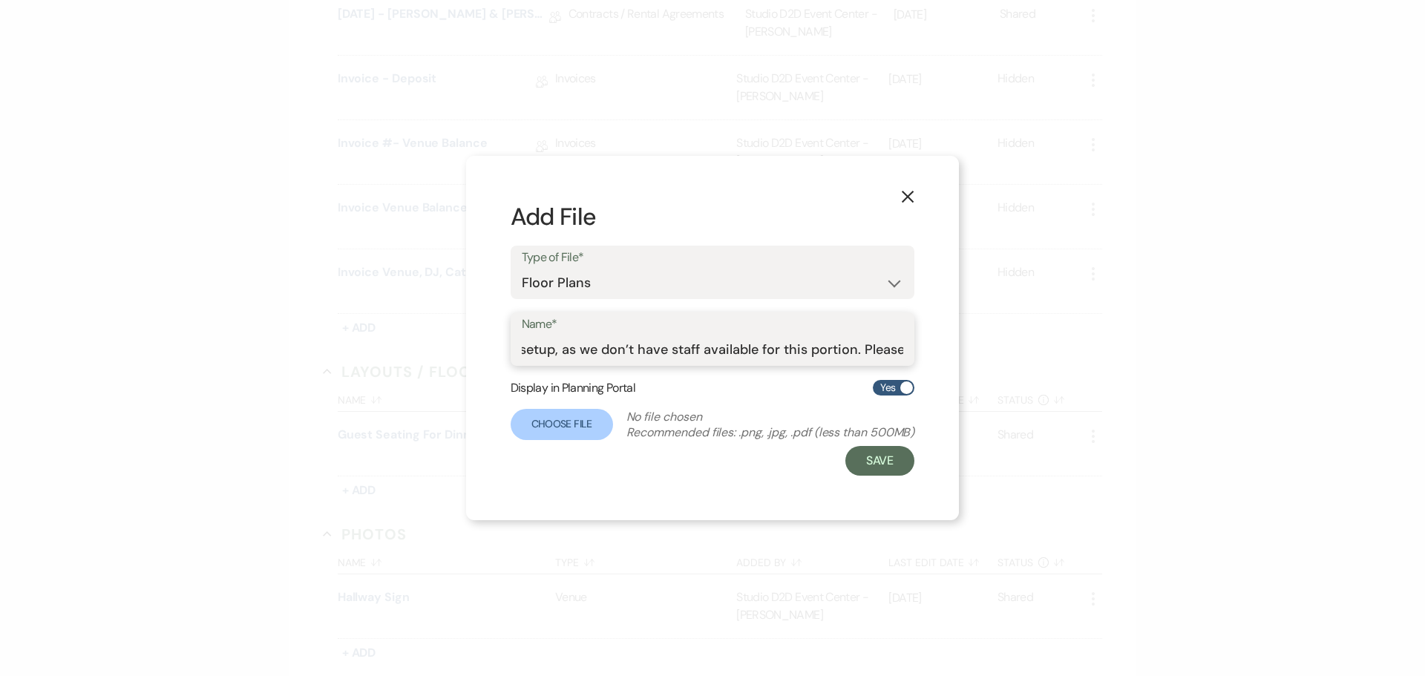
click at [577, 345] on input "Here are a few updates for you: Cake: I can give your vendor access when they a…" at bounding box center [713, 349] width 382 height 29
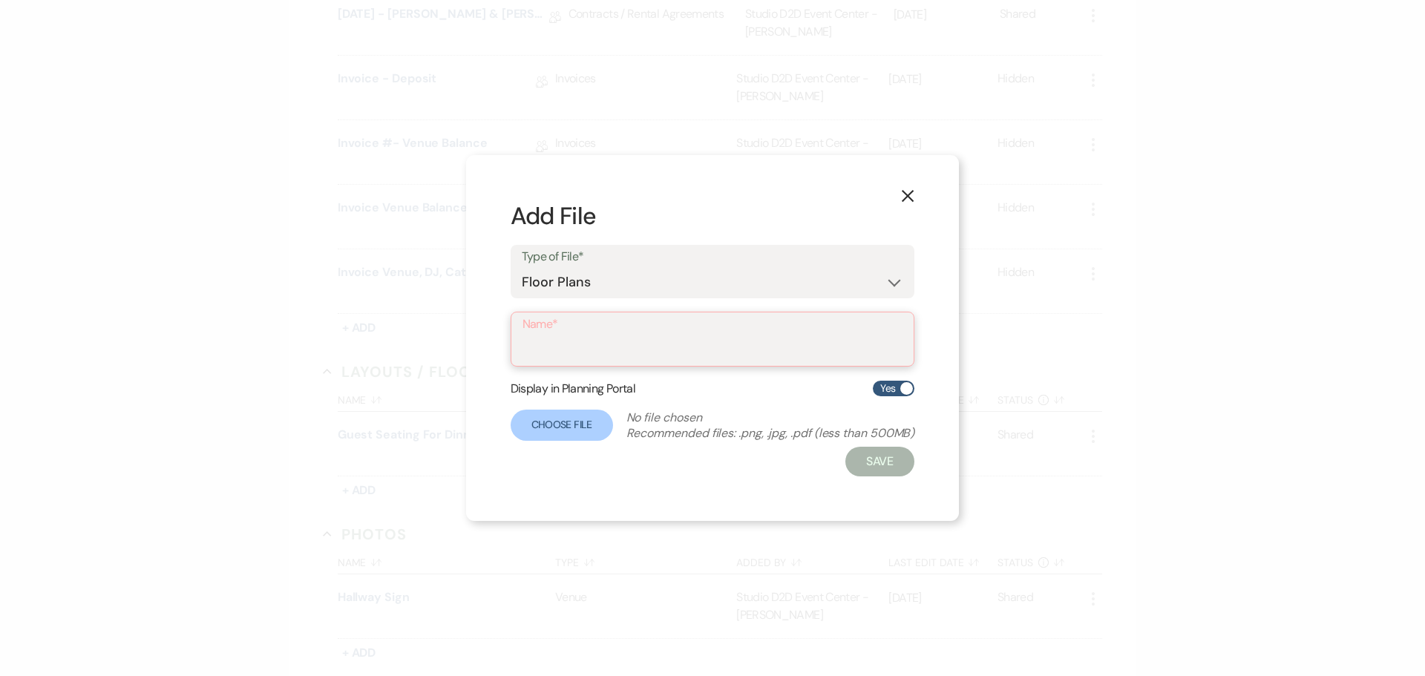
paste input "[DATE] - Grace & [PERSON_NAME] - Floor Plan"
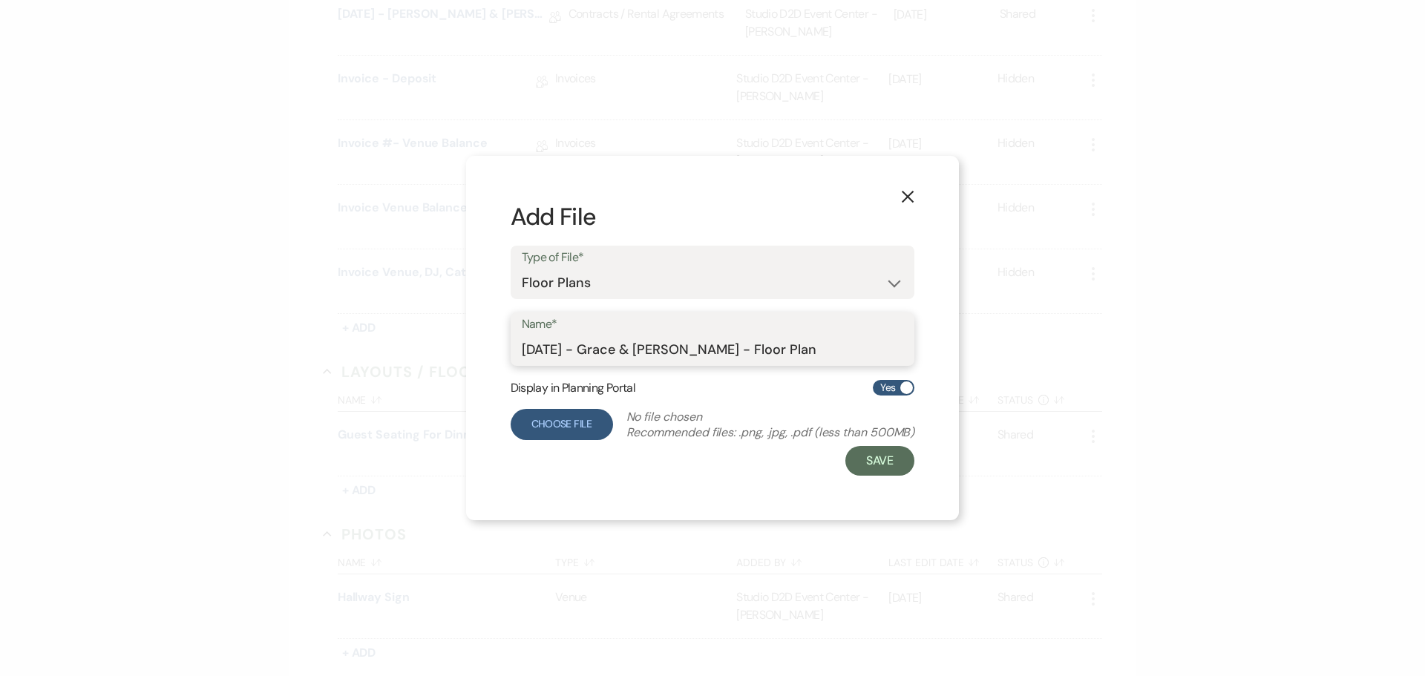
type input "[DATE] - Grace & [PERSON_NAME] - Floor Plan"
click at [539, 420] on label "Choose File" at bounding box center [561, 424] width 102 height 31
click at [0, 0] on input "Choose File" at bounding box center [0, 0] width 0 height 0
click at [870, 467] on button "Save" at bounding box center [878, 461] width 70 height 30
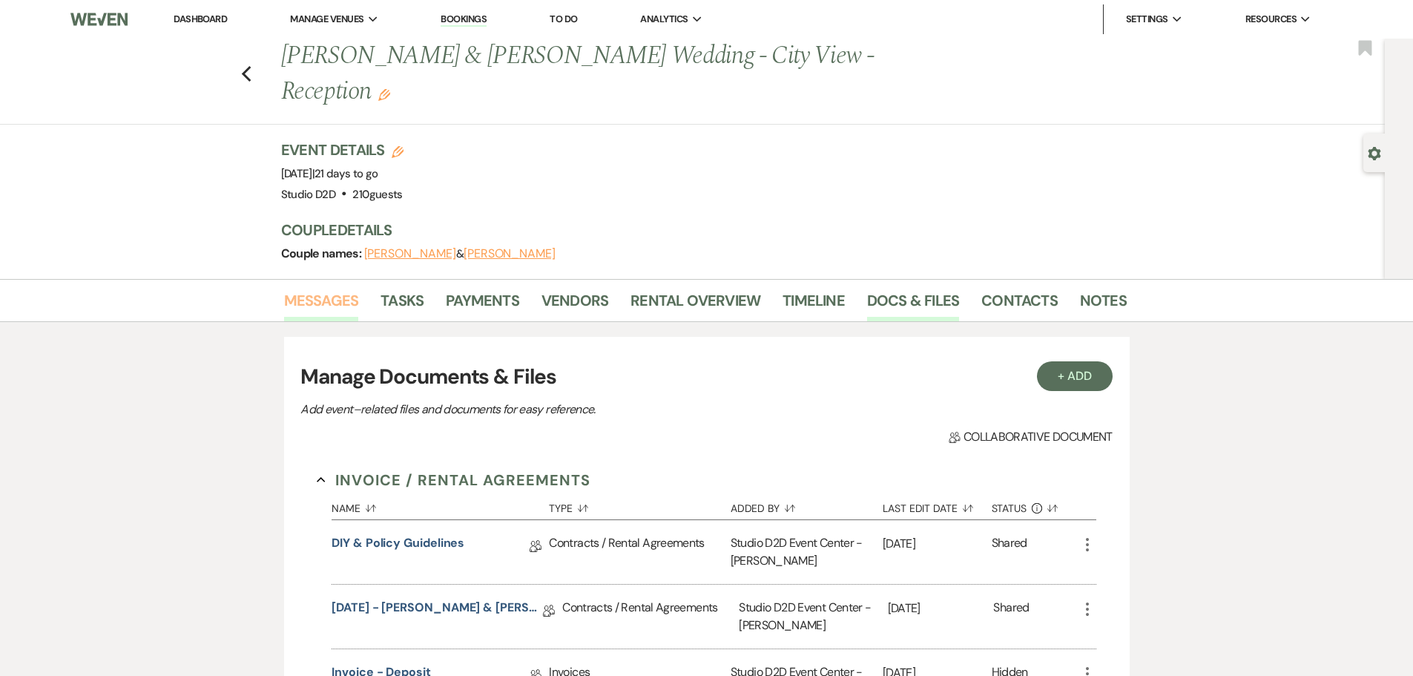
click at [329, 289] on link "Messages" at bounding box center [321, 305] width 75 height 33
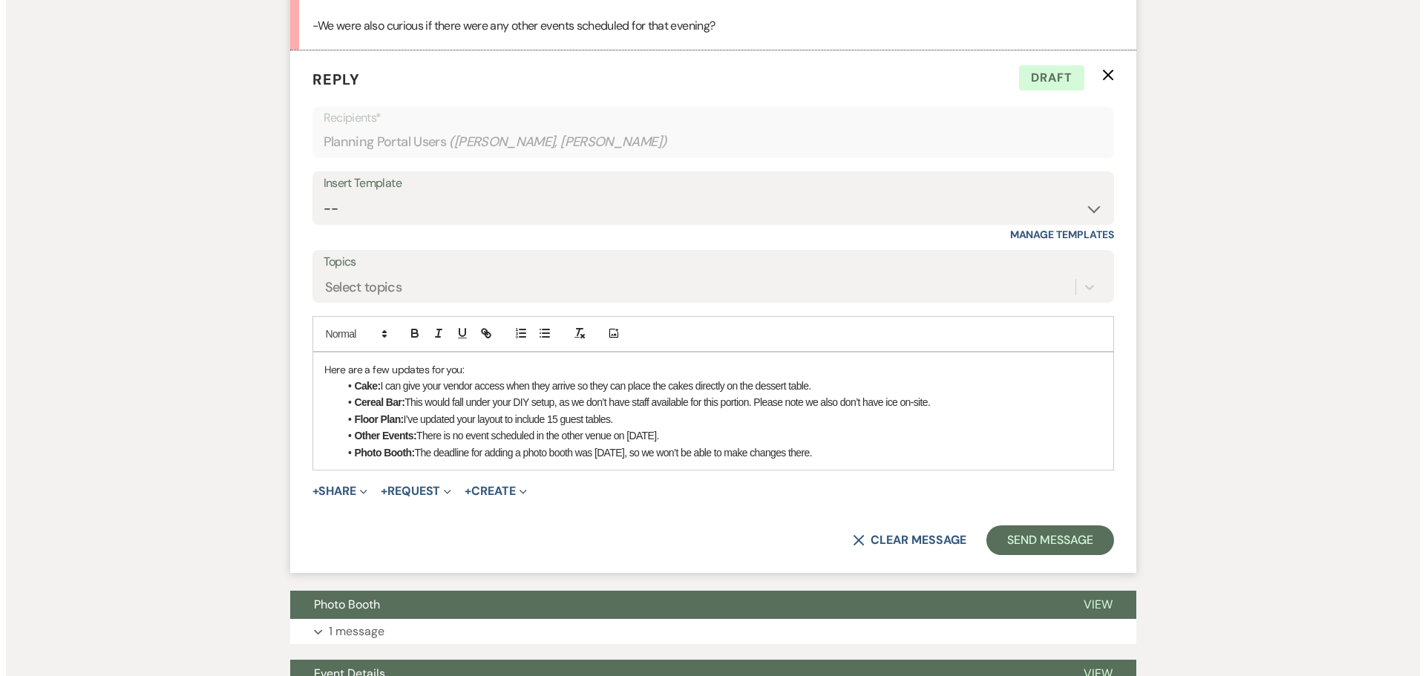
scroll to position [749, 0]
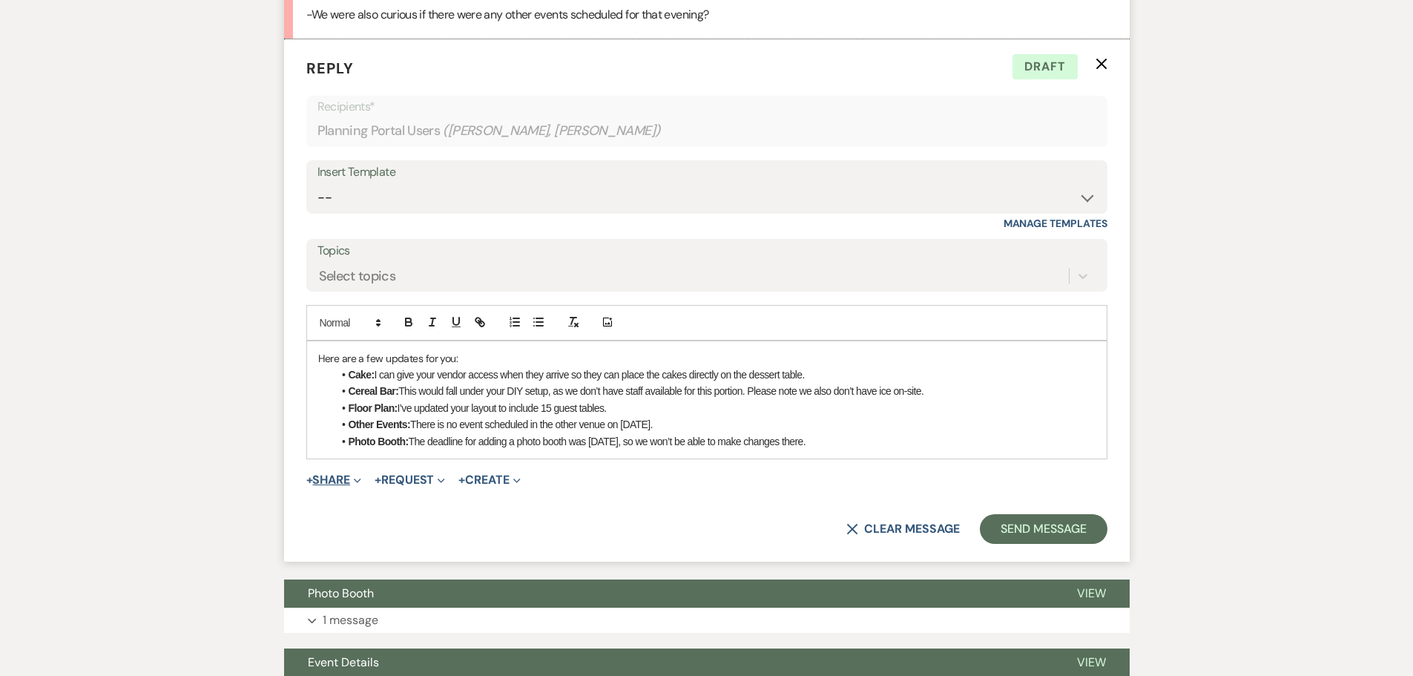
click at [344, 474] on button "+ Share Expand" at bounding box center [334, 480] width 56 height 12
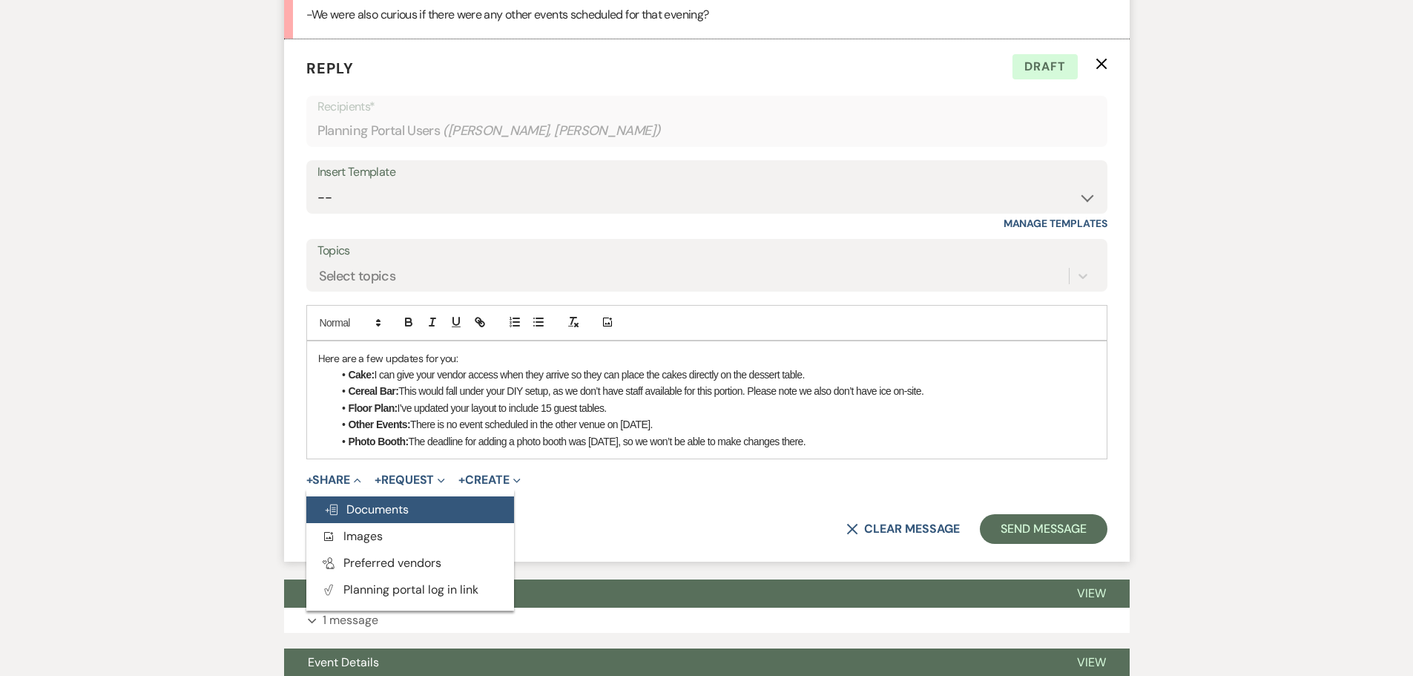
click at [395, 502] on span "Doc Upload Documents" at bounding box center [366, 510] width 85 height 16
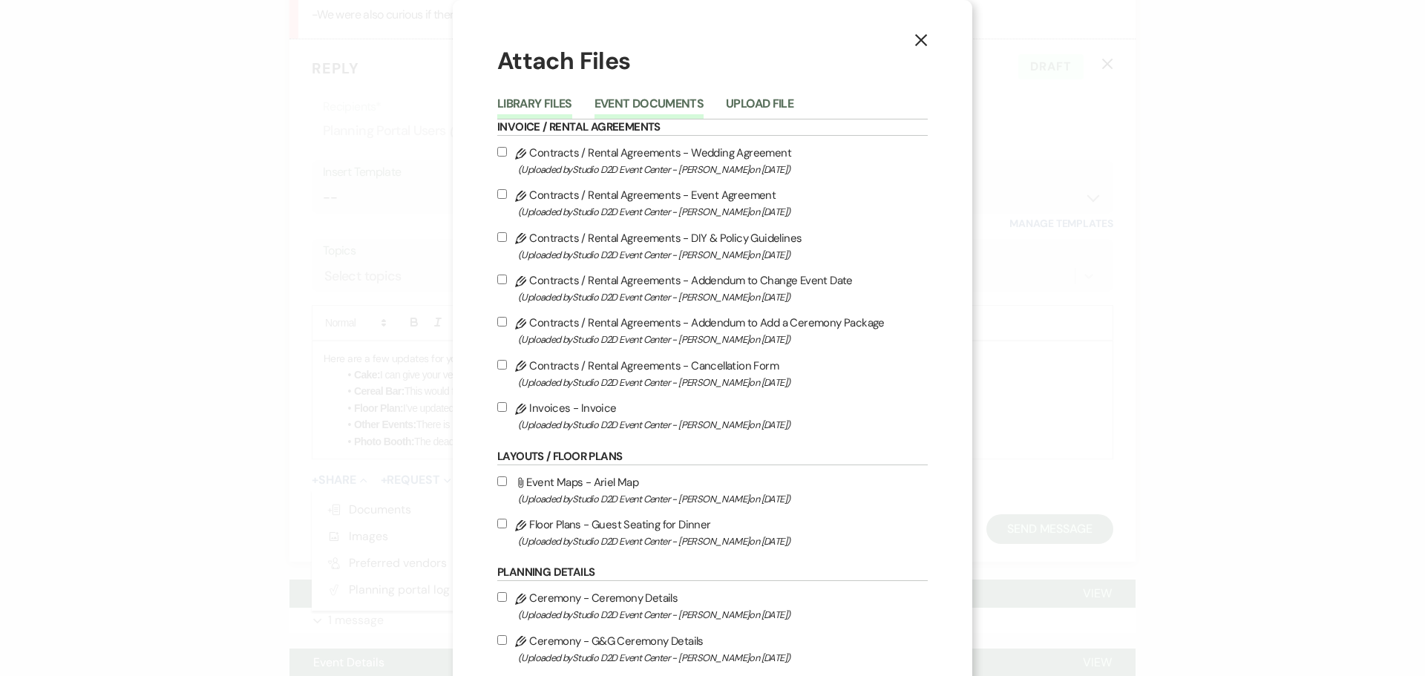
click at [634, 102] on button "Event Documents" at bounding box center [648, 108] width 109 height 21
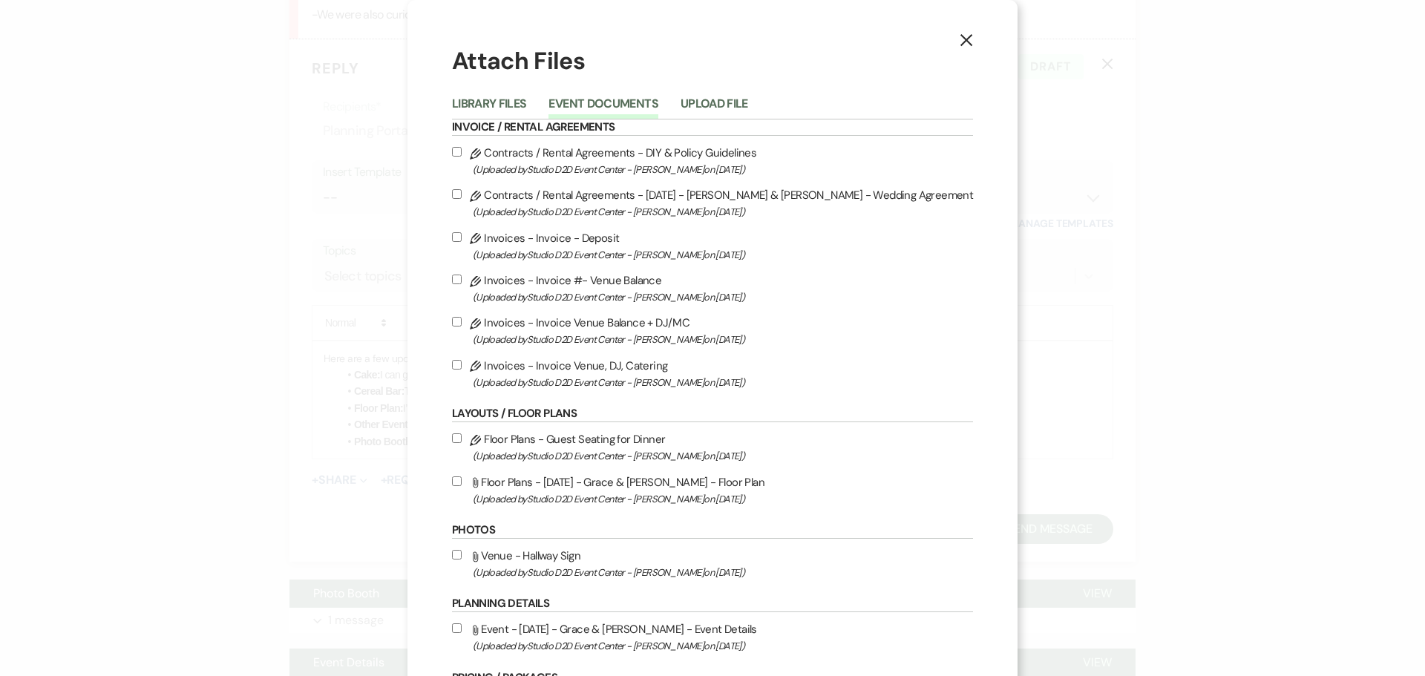
click at [588, 485] on label "Attach File Floor Plans - [DATE] - Grace & [PERSON_NAME] - Floor Plan (Uploaded…" at bounding box center [712, 490] width 521 height 35
click at [462, 485] on input "Attach File Floor Plans - [DATE] - Grace & [PERSON_NAME] - Floor Plan (Uploaded…" at bounding box center [457, 481] width 10 height 10
checkbox input "true"
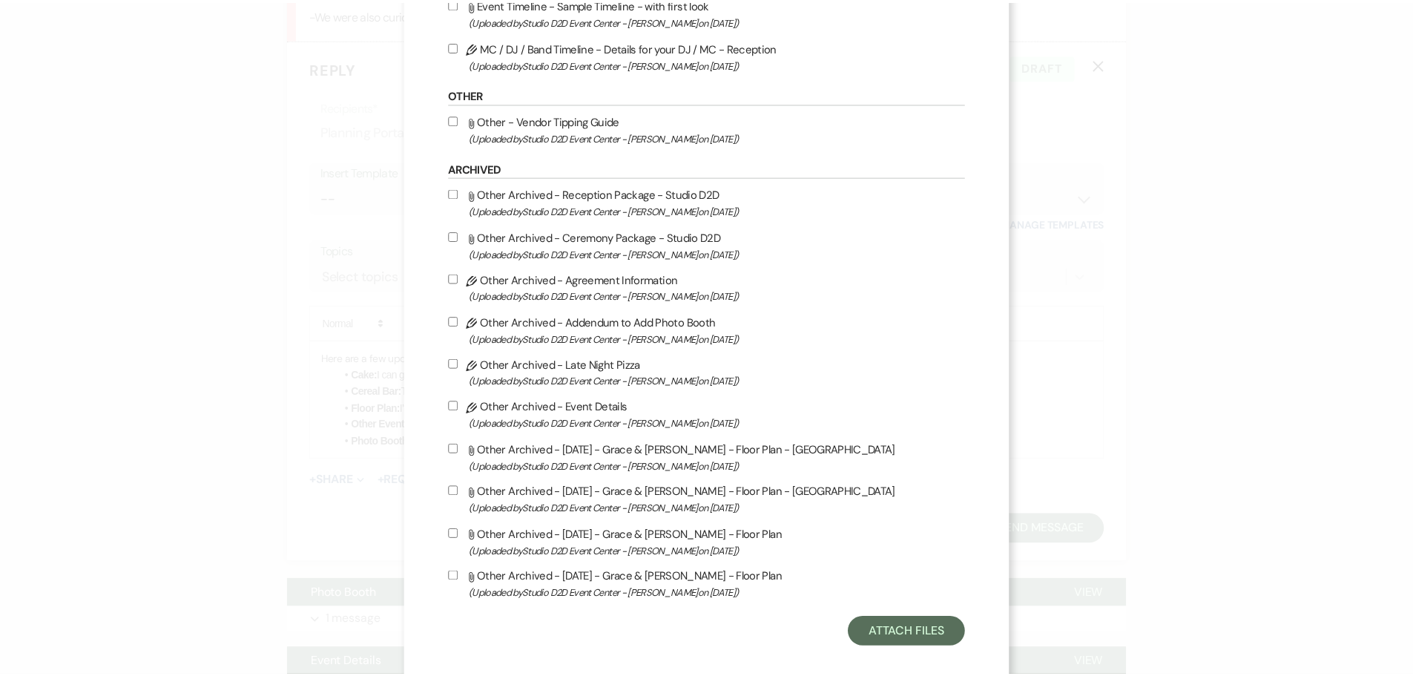
scroll to position [916, 0]
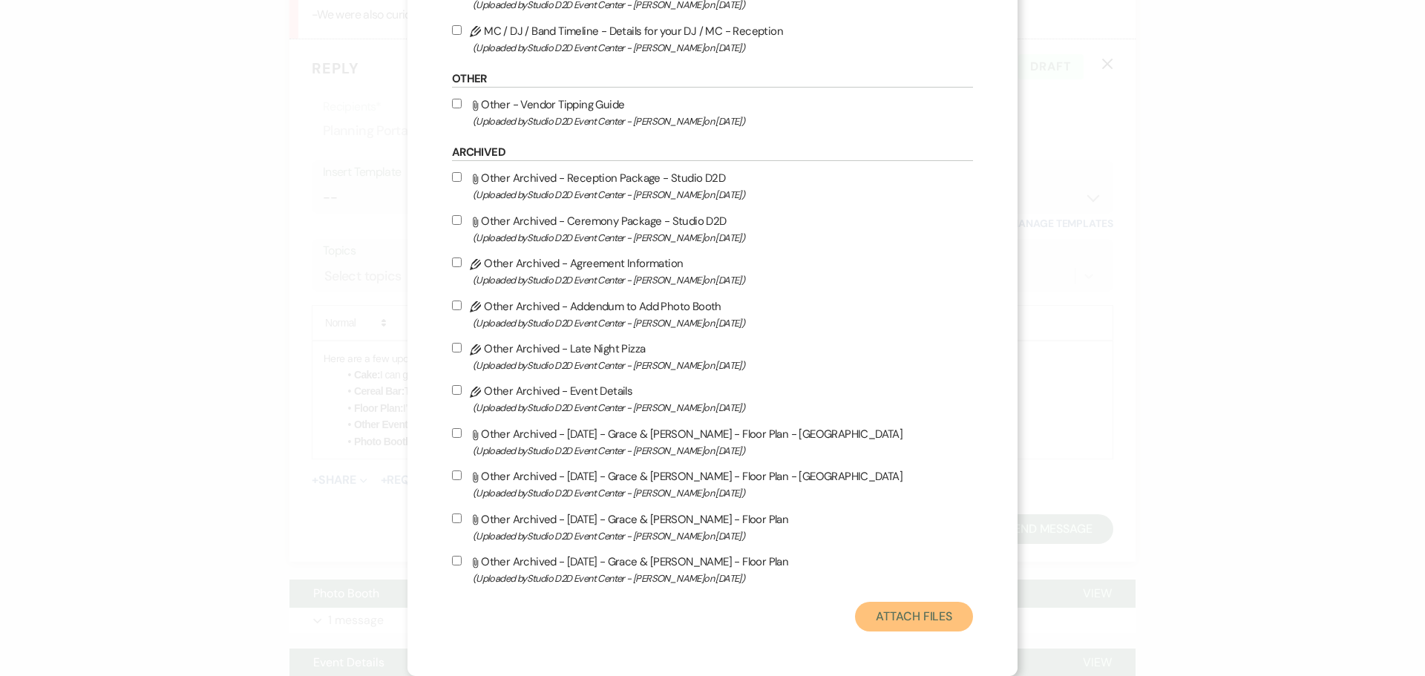
click at [873, 608] on button "Attach Files" at bounding box center [914, 617] width 118 height 30
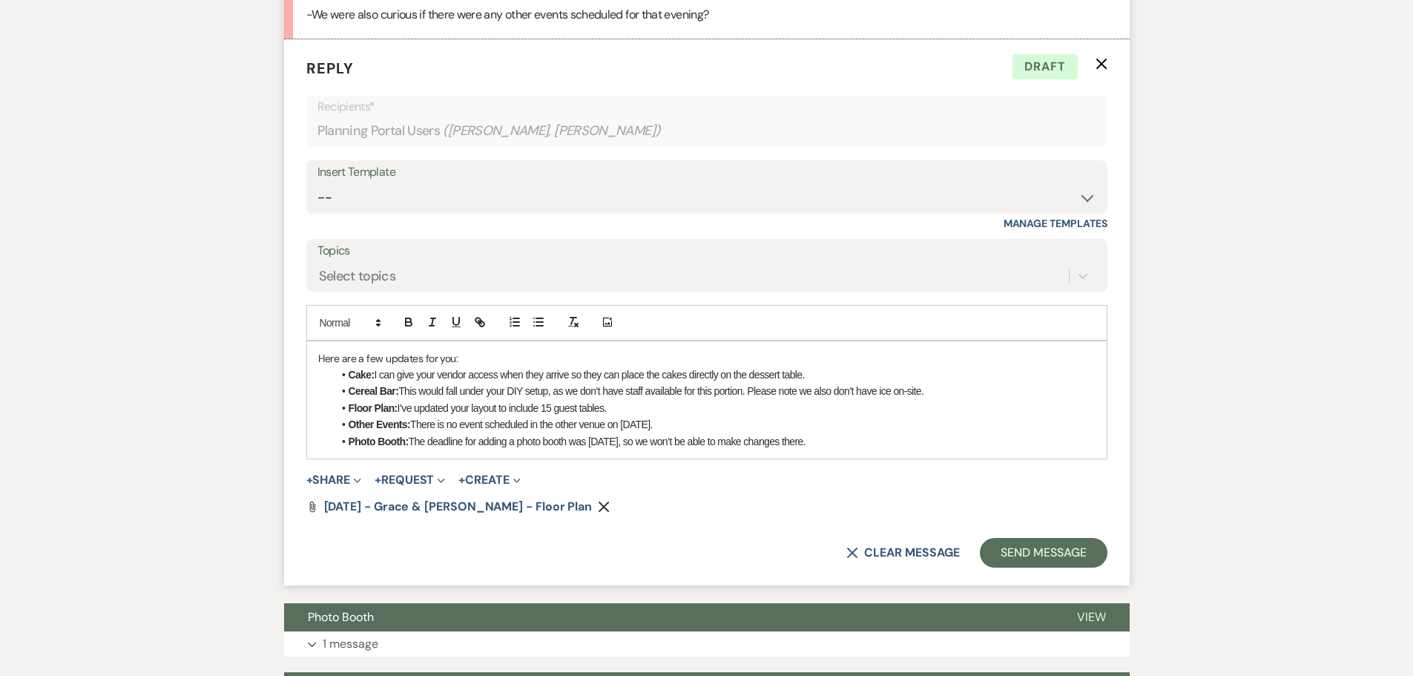
click at [870, 433] on li "Photo Booth: The deadline for adding a photo booth was [DATE], so we won’t be a…" at bounding box center [714, 441] width 763 height 16
click at [1034, 538] on button "Send Message" at bounding box center [1043, 553] width 127 height 30
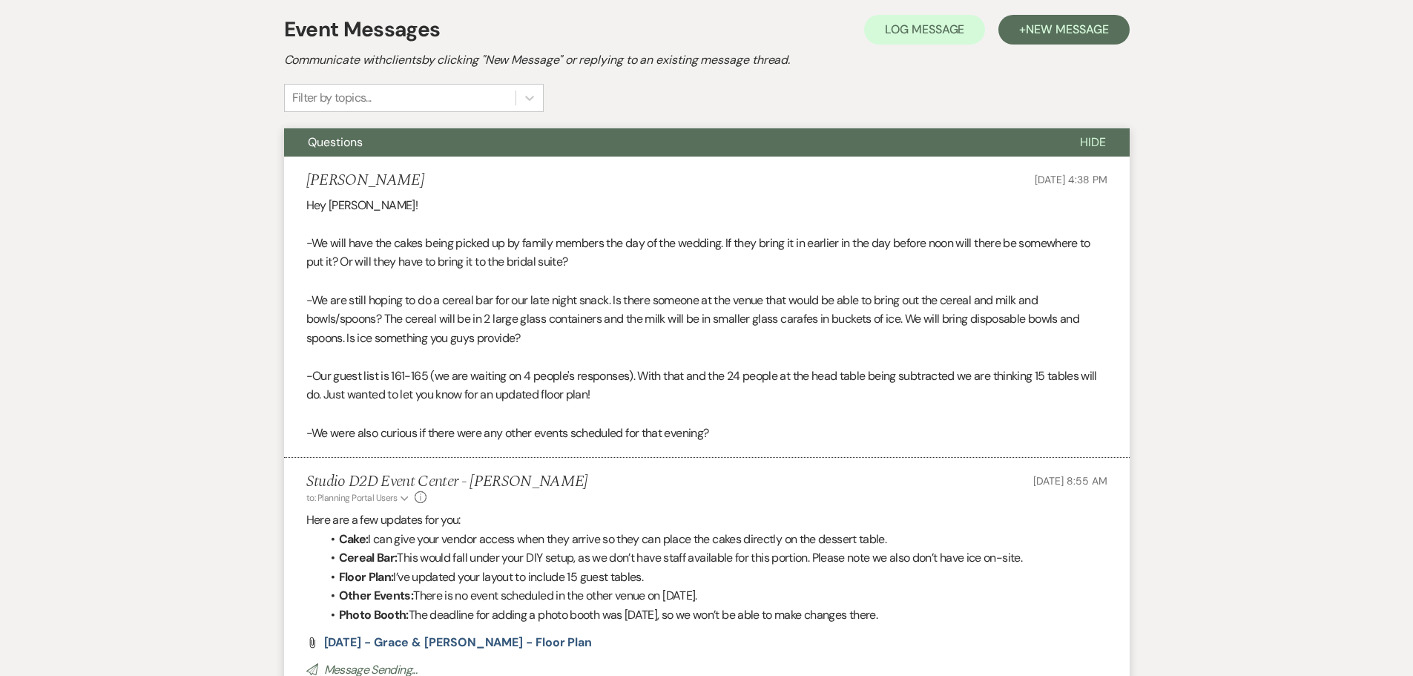
scroll to position [303, 0]
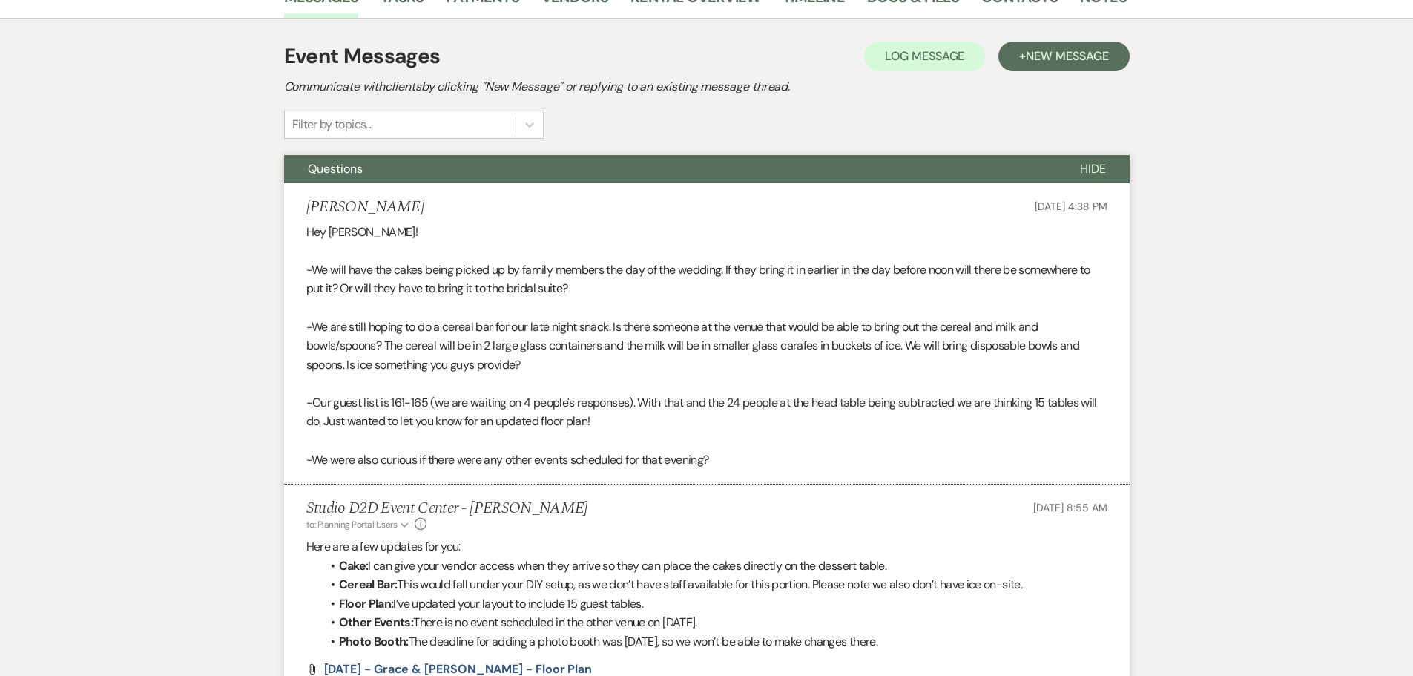
click at [358, 161] on span "Questions" at bounding box center [335, 169] width 55 height 16
